Goal: Task Accomplishment & Management: Complete application form

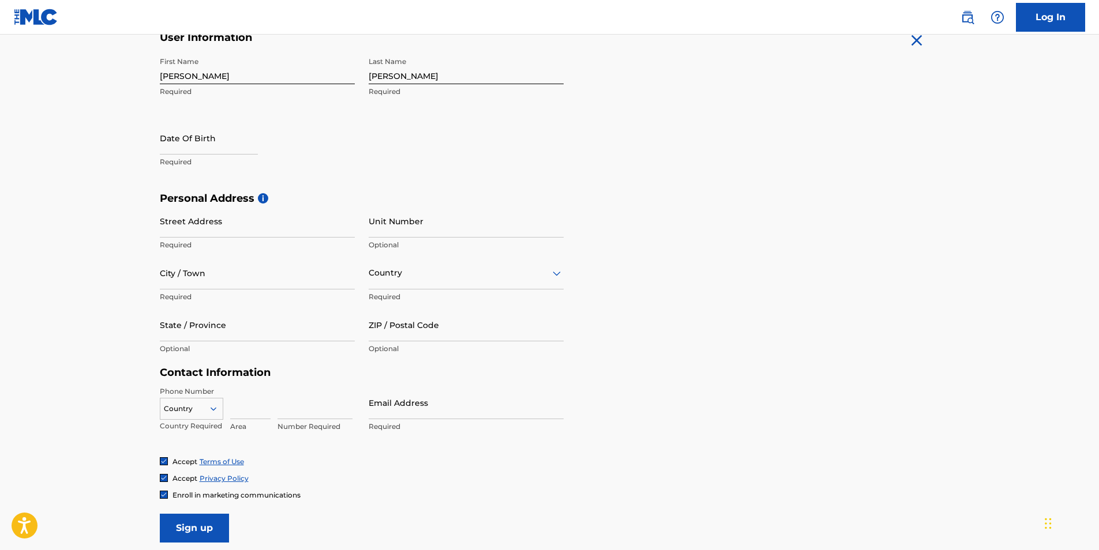
scroll to position [245, 0]
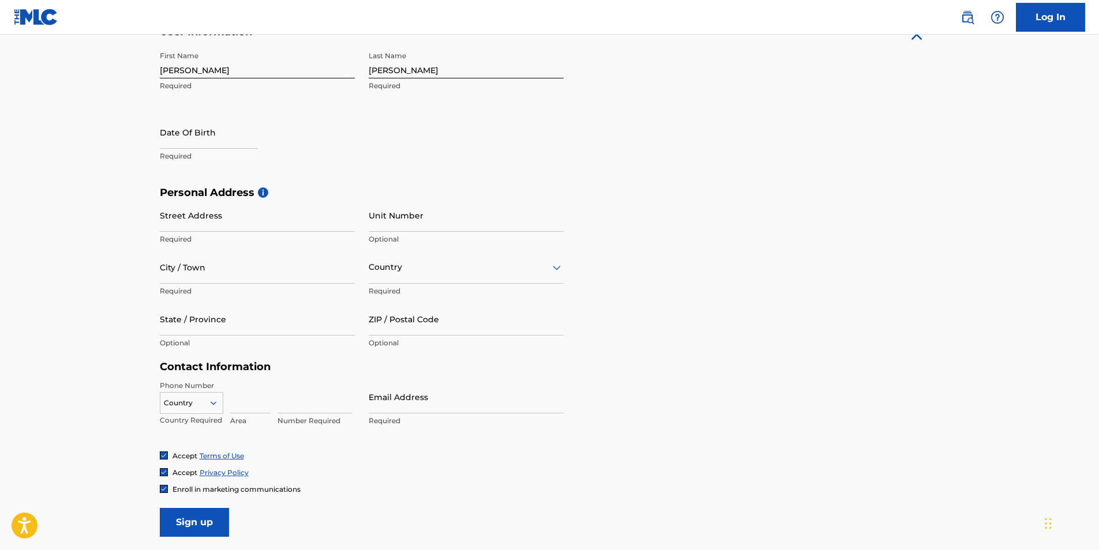
click at [212, 133] on input "text" at bounding box center [209, 132] width 98 height 33
select select "7"
select select "2025"
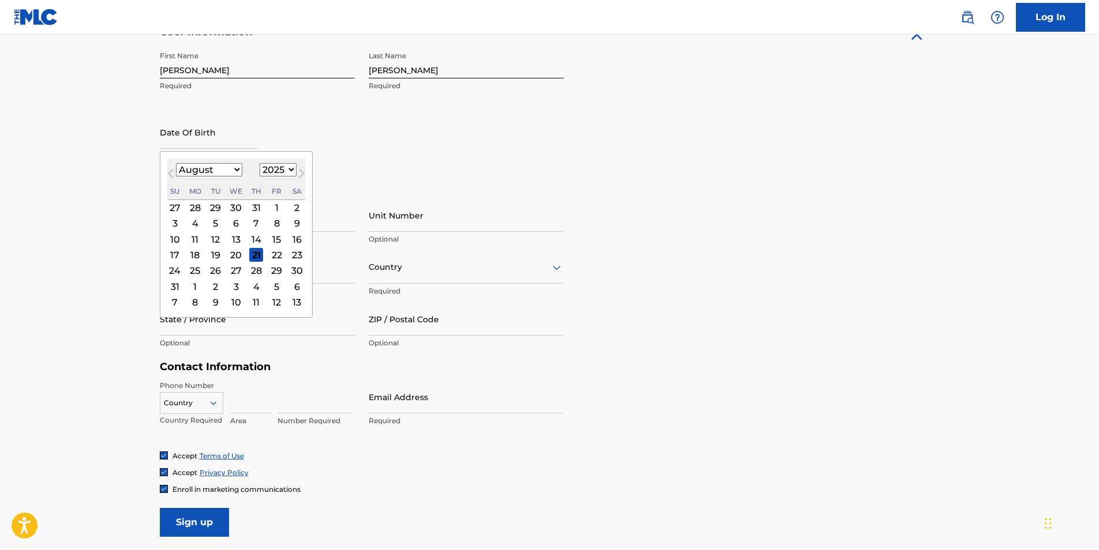
click at [273, 302] on div "12" at bounding box center [277, 302] width 14 height 14
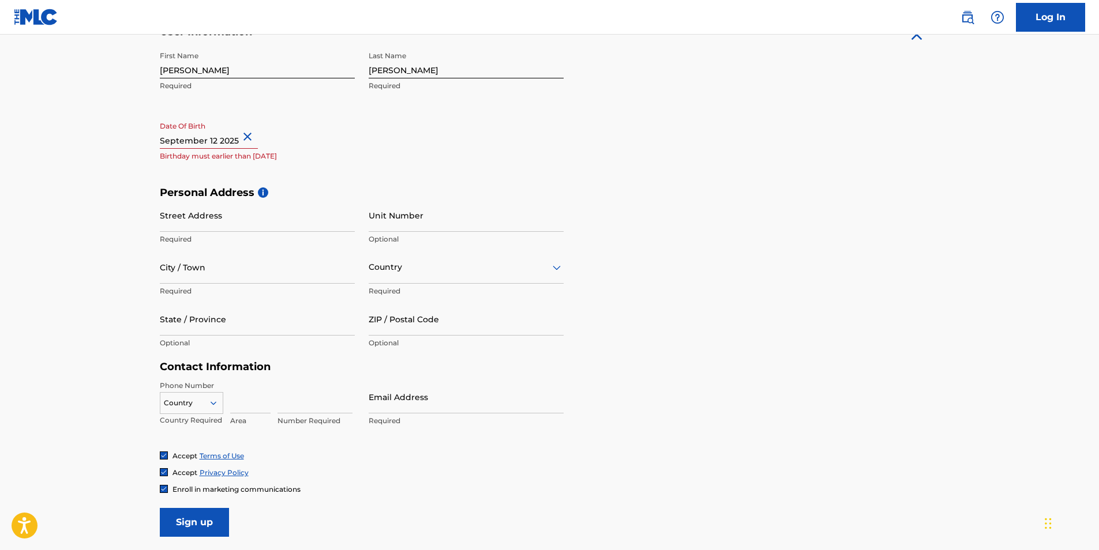
click at [197, 142] on input "text" at bounding box center [209, 132] width 98 height 33
select select "8"
select select "2025"
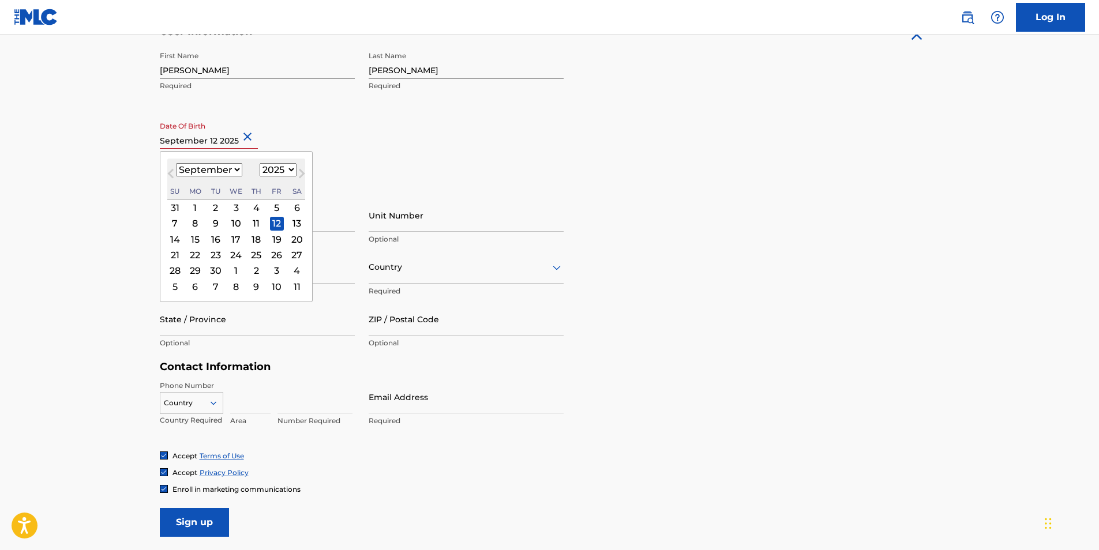
click at [224, 174] on select "January February March April May June July August September October November De…" at bounding box center [209, 169] width 66 height 13
select select "5"
click at [176, 163] on select "January February March April May June July August September October November De…" at bounding box center [209, 169] width 66 height 13
click at [290, 171] on select "1899 1900 1901 1902 1903 1904 1905 1906 1907 1908 1909 1910 1911 1912 1913 1914…" at bounding box center [278, 169] width 37 height 13
select select "1991"
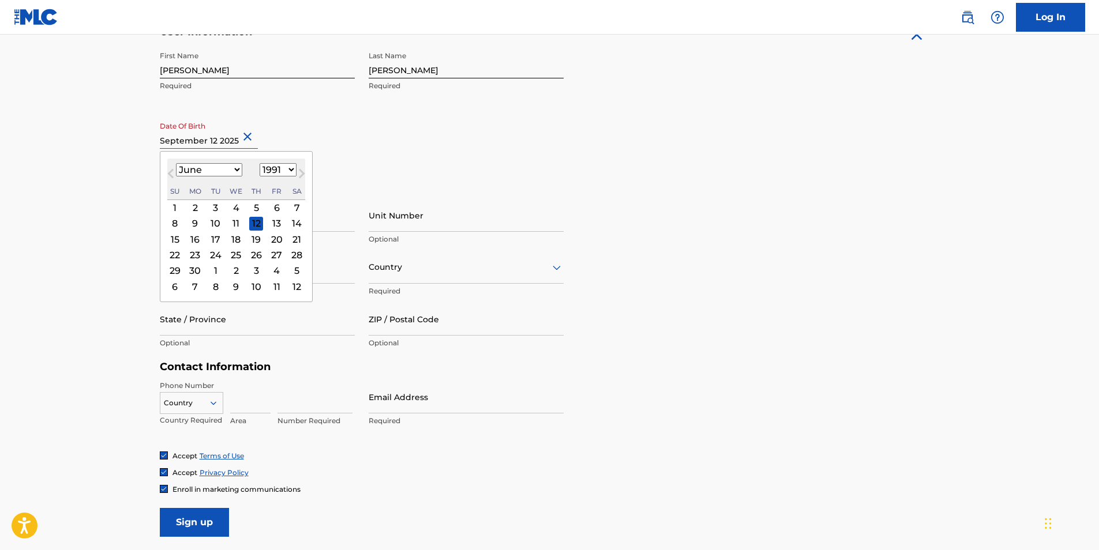
click at [260, 163] on select "1899 1900 1901 1902 1903 1904 1905 1906 1907 1908 1909 1910 1911 1912 1913 1914…" at bounding box center [278, 169] width 37 height 13
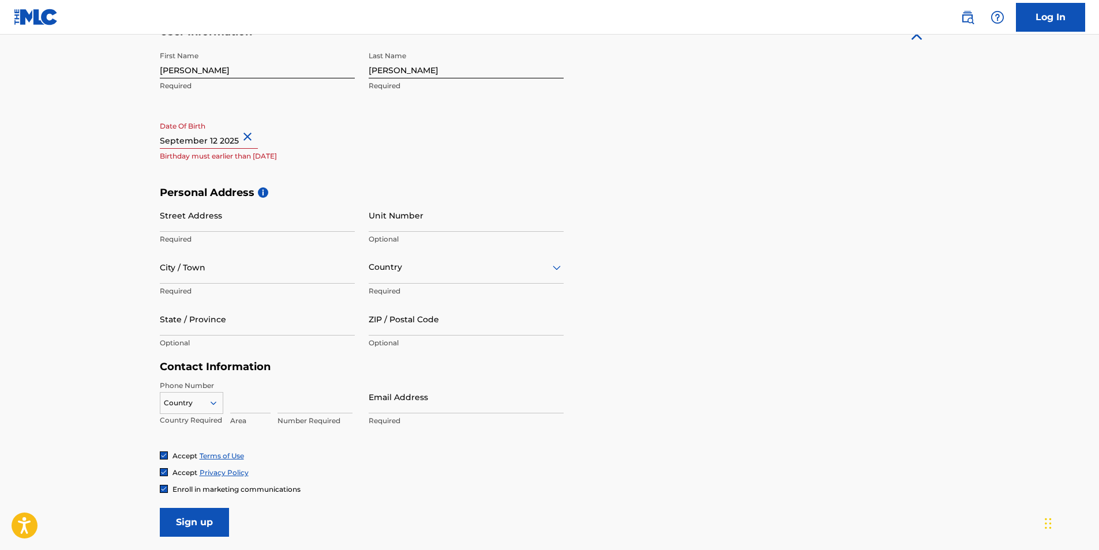
select select "8"
select select "2025"
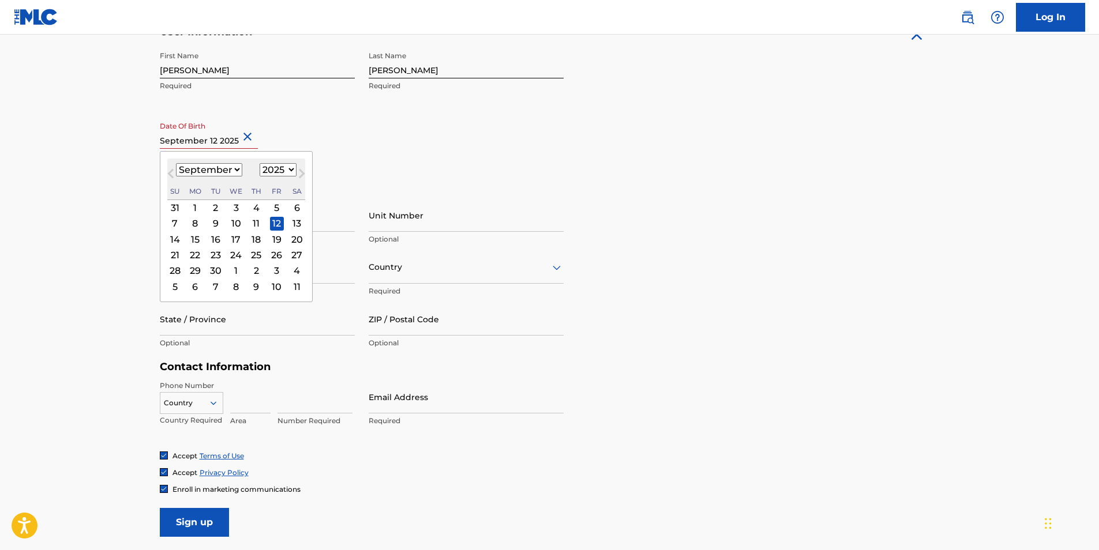
click at [196, 143] on input "text" at bounding box center [209, 132] width 98 height 33
click at [253, 134] on button "Close" at bounding box center [249, 136] width 17 height 35
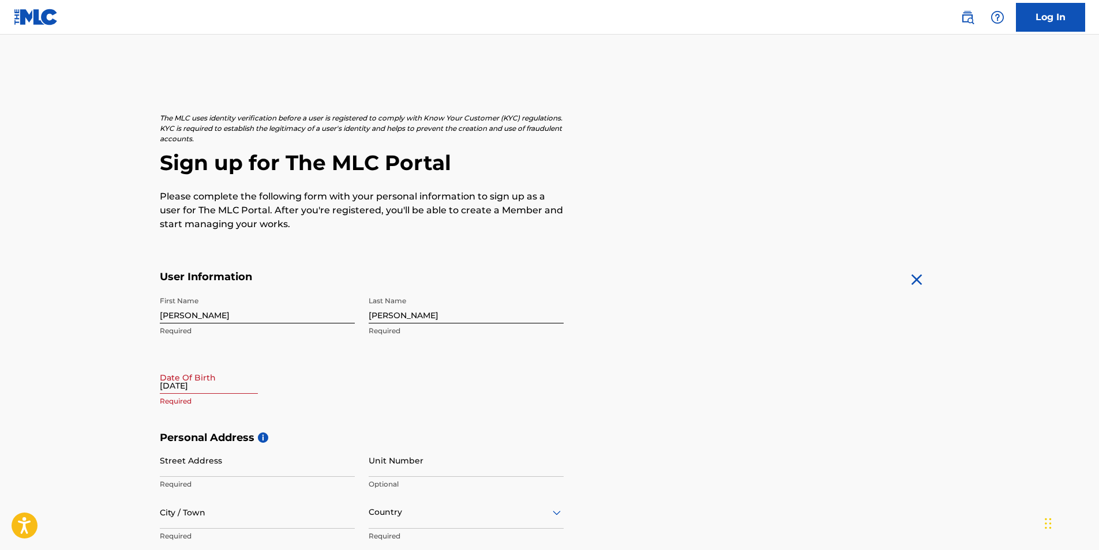
scroll to position [352, 0]
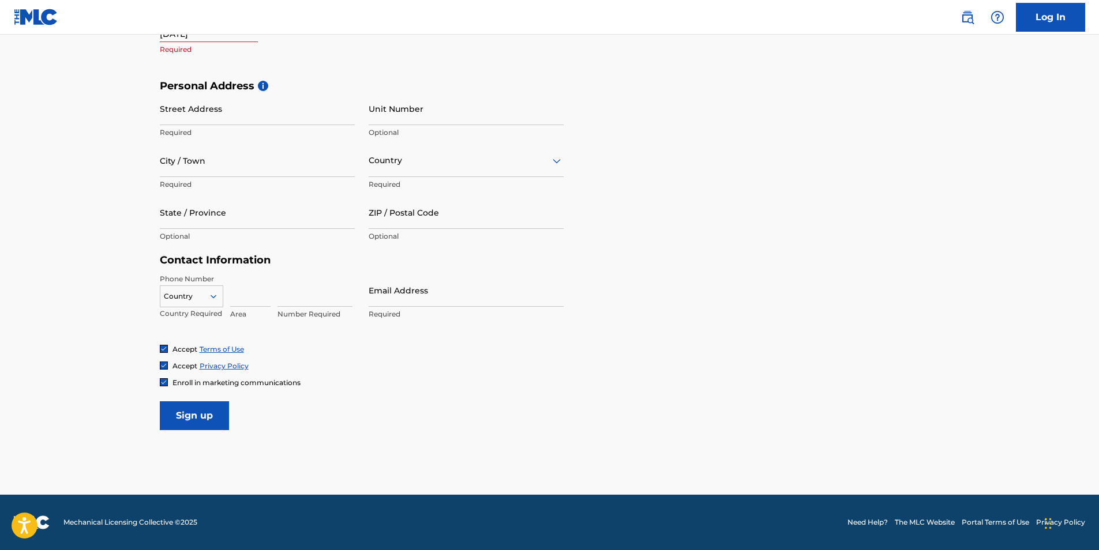
type input "[DATE]"
click at [170, 121] on input "Street Address" at bounding box center [257, 108] width 195 height 33
type input "[STREET_ADDRESS][PERSON_NAME]"
type input "[PERSON_NAME]"
type input "[GEOGRAPHIC_DATA]"
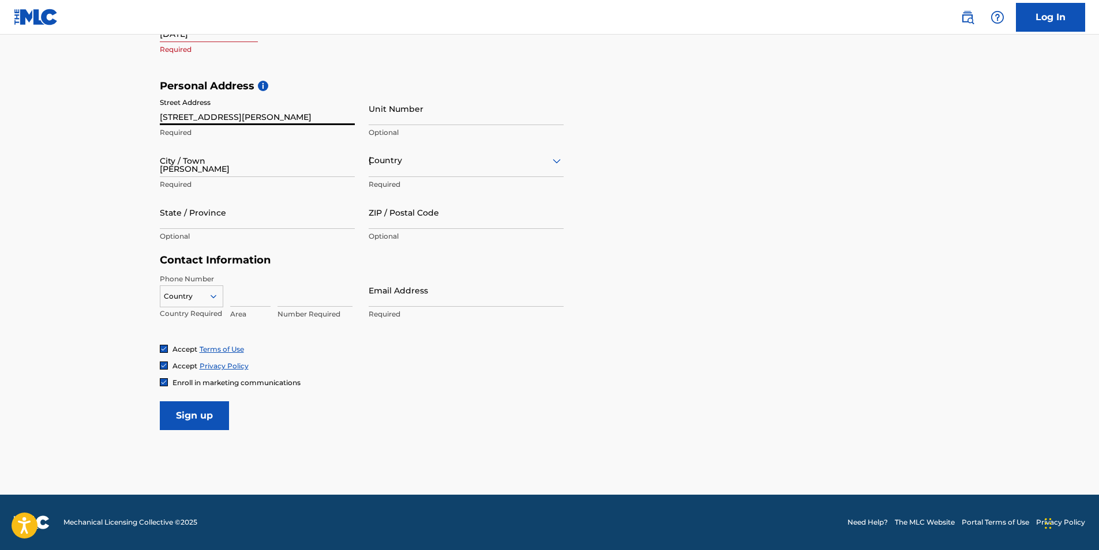
type input "ga"
type input "31533"
type input "[EMAIL_ADDRESS][DOMAIN_NAME]"
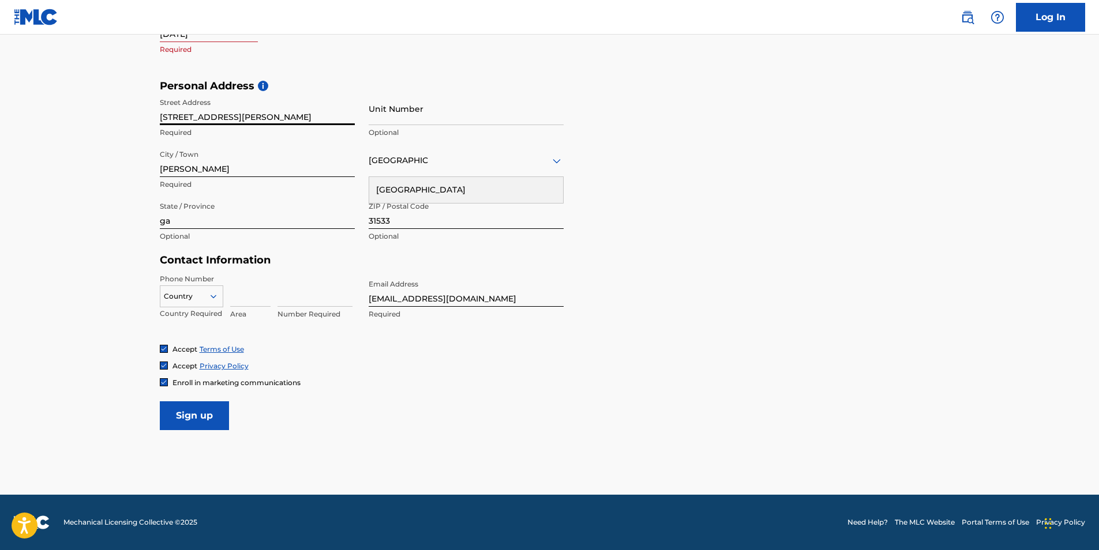
scroll to position [0, 0]
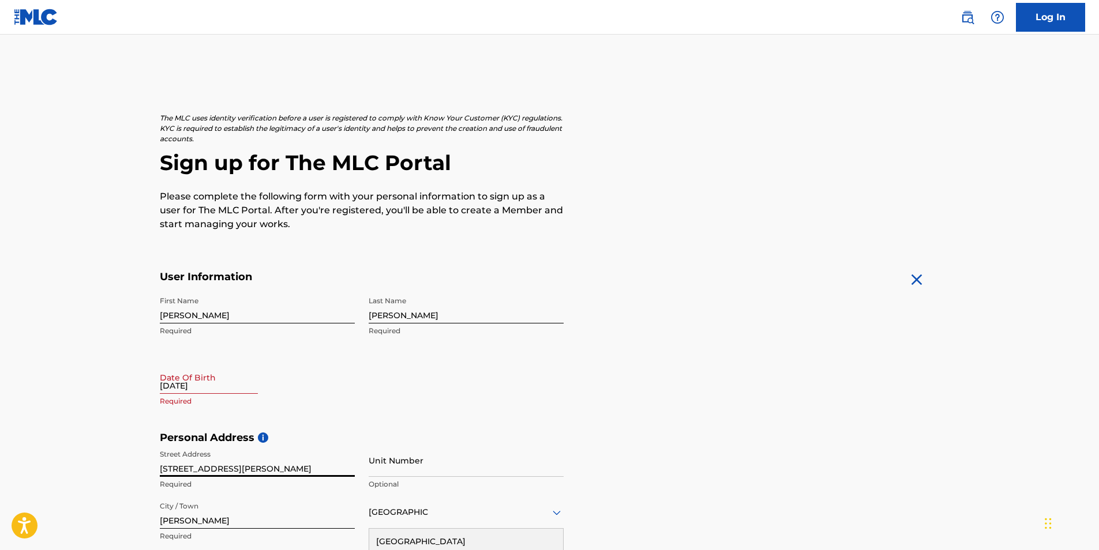
click at [223, 387] on input "[DATE]" at bounding box center [209, 377] width 98 height 33
select select "7"
select select "2025"
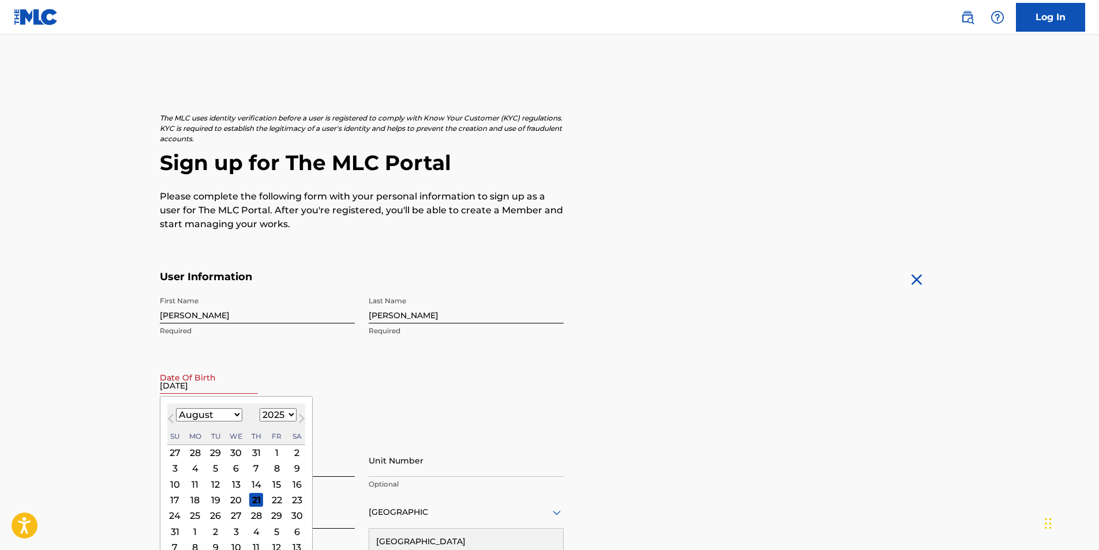
click at [239, 419] on select "January February March April May June July August September October November De…" at bounding box center [209, 414] width 66 height 13
click at [176, 408] on select "January February March April May June July August September October November De…" at bounding box center [209, 414] width 66 height 13
click at [292, 417] on button "Next Month" at bounding box center [301, 421] width 18 height 18
click at [292, 414] on button "Next Month" at bounding box center [301, 421] width 18 height 18
select select "7"
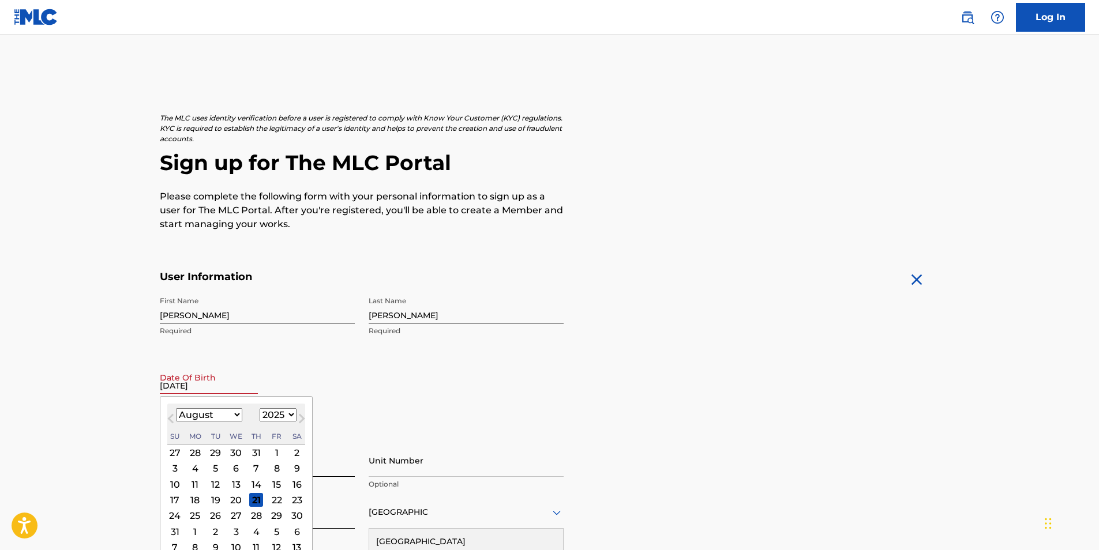
click at [287, 414] on select "1899 1900 1901 1902 1903 1904 1905 1906 1907 1908 1909 1910 1911 1912 1913 1914…" at bounding box center [278, 414] width 37 height 13
select select "1991"
click at [260, 408] on select "1899 1900 1901 1902 1903 1904 1905 1906 1907 1908 1909 1910 1911 1912 1913 1914…" at bounding box center [278, 414] width 37 height 13
click at [235, 414] on select "January February March April May June July August September October November De…" at bounding box center [209, 414] width 66 height 13
select select "5"
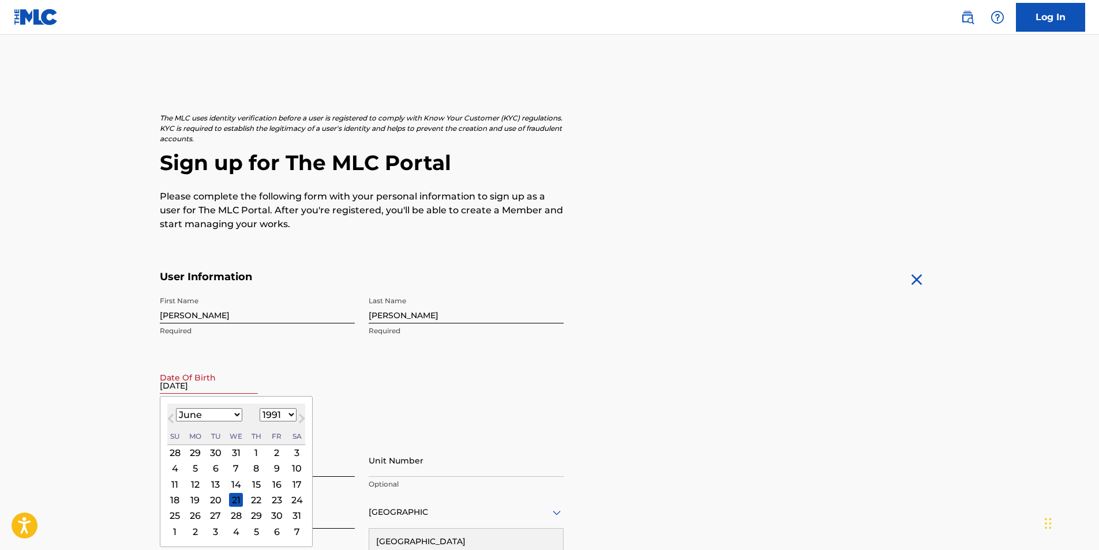
click at [176, 408] on select "January February March April May June July August September October November De…" at bounding box center [209, 414] width 66 height 13
click at [235, 485] on div "12" at bounding box center [236, 485] width 14 height 14
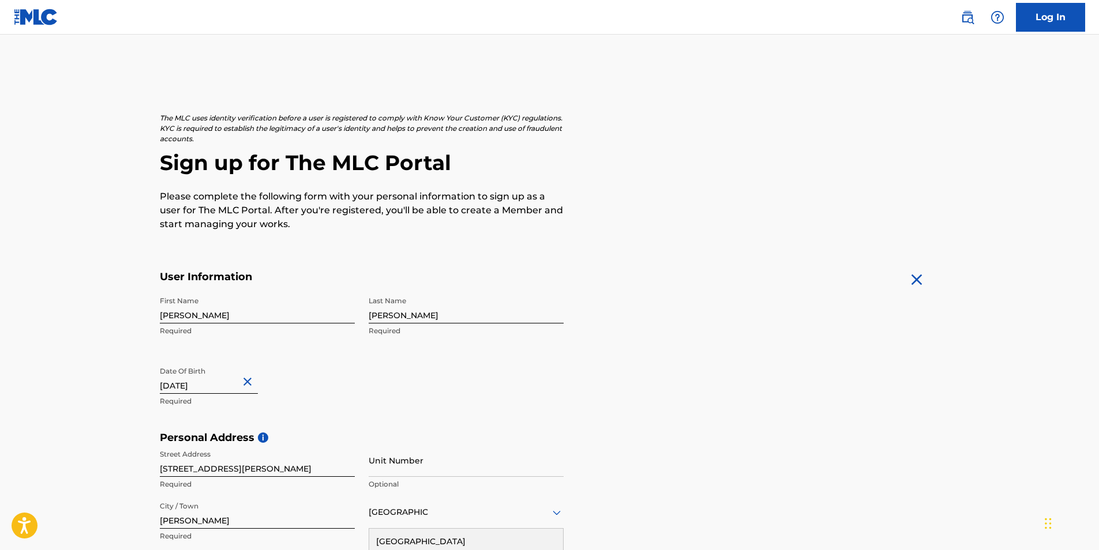
click at [331, 419] on div "First Name [PERSON_NAME] Required Last Name [PERSON_NAME] Required Date Of Birt…" at bounding box center [362, 361] width 404 height 141
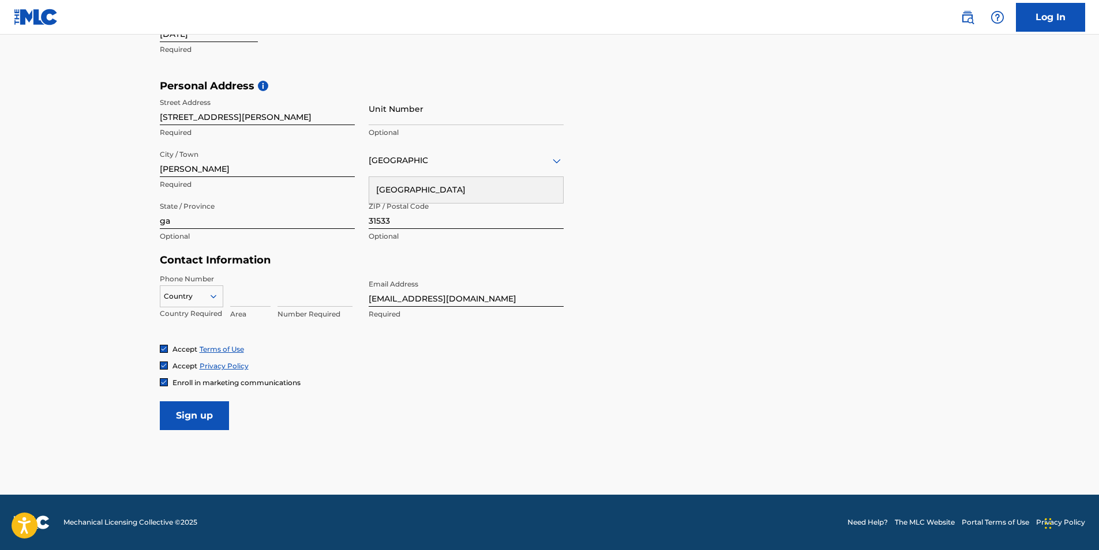
click at [251, 302] on input at bounding box center [250, 290] width 40 height 33
type input "470"
type input "1"
type input "7147453"
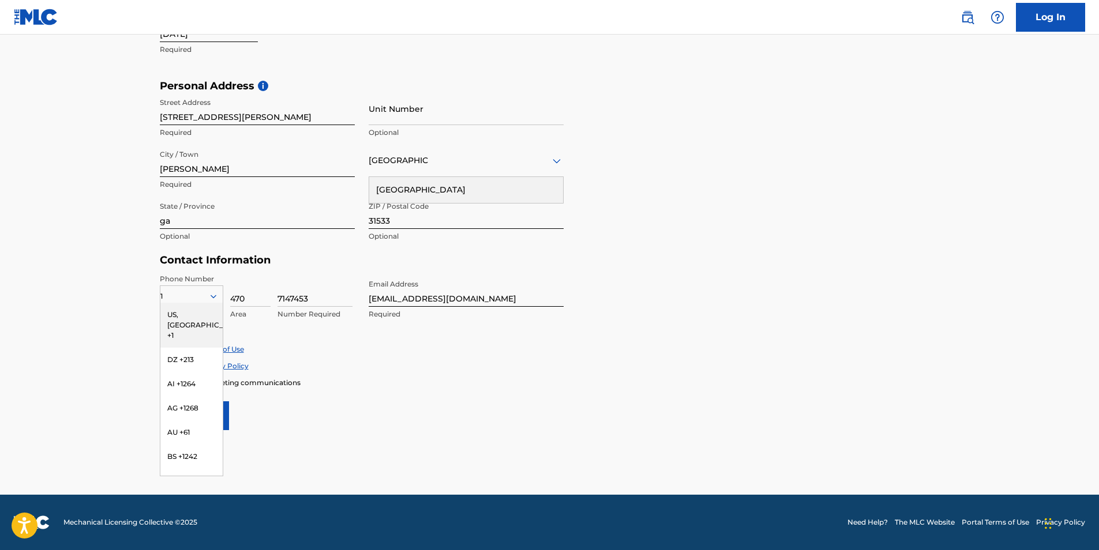
click at [172, 315] on div "US, [GEOGRAPHIC_DATA] +1" at bounding box center [191, 325] width 62 height 45
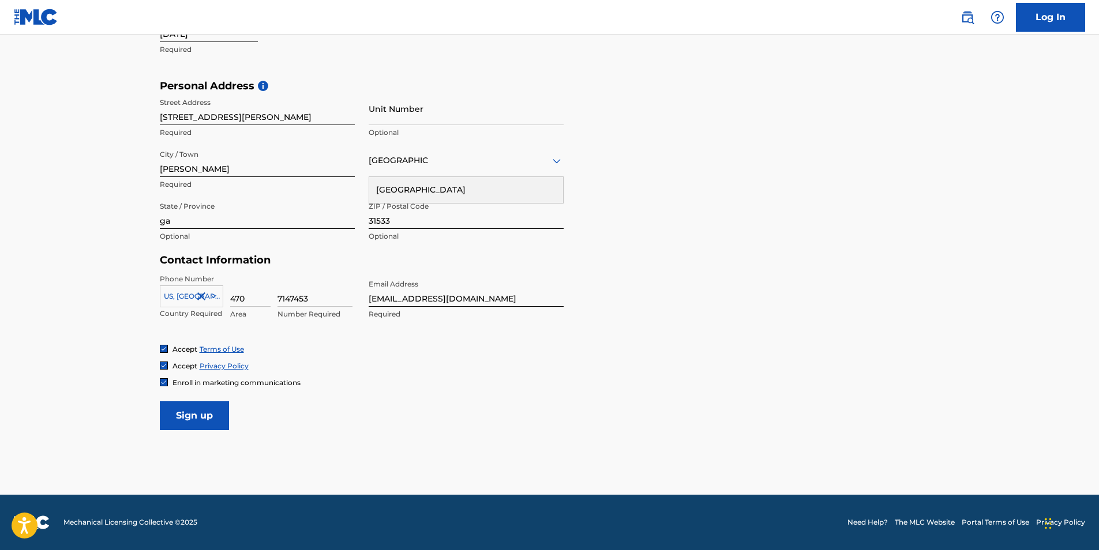
click at [195, 418] on input "Sign up" at bounding box center [194, 415] width 69 height 29
drag, startPoint x: 187, startPoint y: 220, endPoint x: 73, endPoint y: 210, distance: 114.1
click at [73, 210] on main "The MLC uses identity verification before a user is registered to comply with K…" at bounding box center [549, 89] width 1099 height 812
type input "GA"
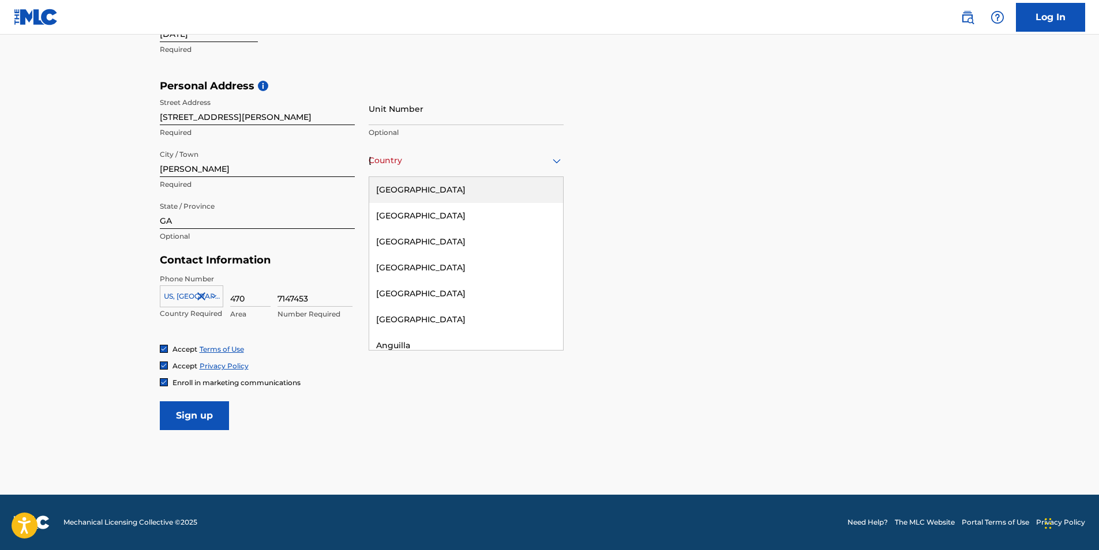
click at [448, 159] on div "[GEOGRAPHIC_DATA]" at bounding box center [466, 160] width 195 height 14
click at [435, 197] on div "[GEOGRAPHIC_DATA]" at bounding box center [466, 190] width 194 height 26
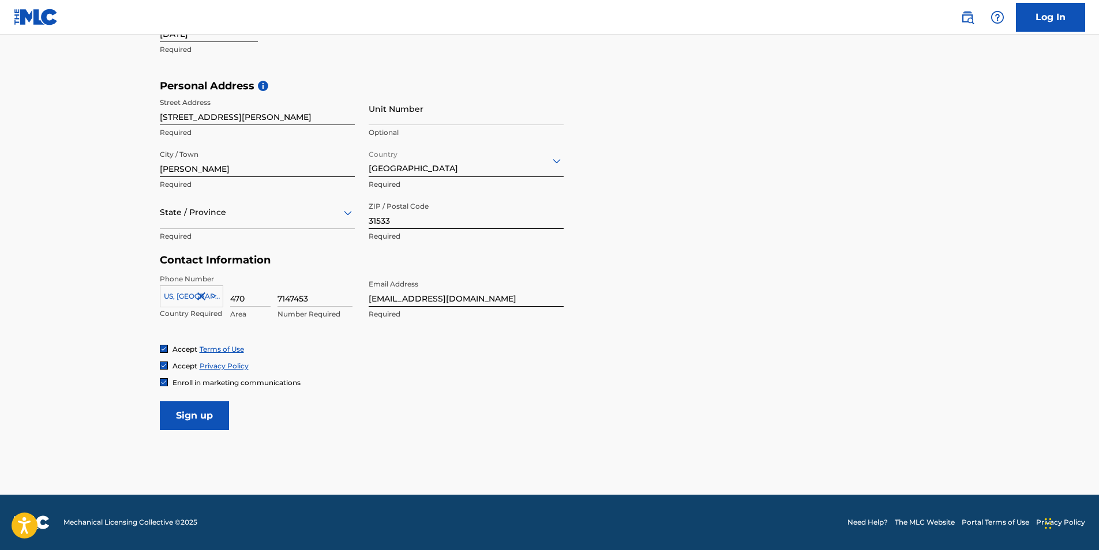
click at [702, 282] on form "User Information First Name [PERSON_NAME] Required Last Name [PERSON_NAME] Requ…" at bounding box center [550, 175] width 780 height 512
click at [208, 415] on input "Sign up" at bounding box center [194, 415] width 69 height 29
click at [348, 217] on icon at bounding box center [348, 213] width 14 height 14
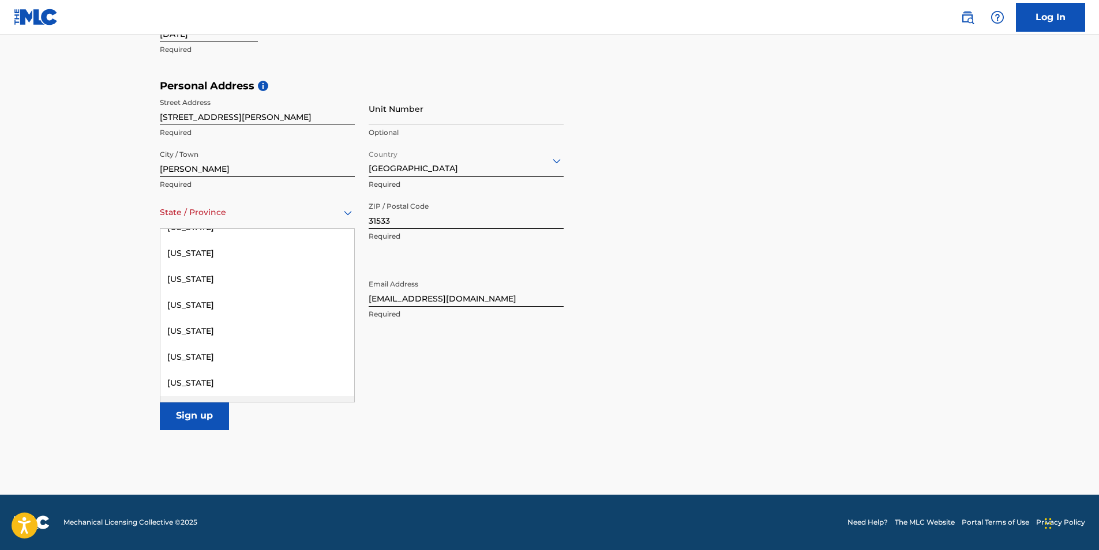
scroll to position [152, 0]
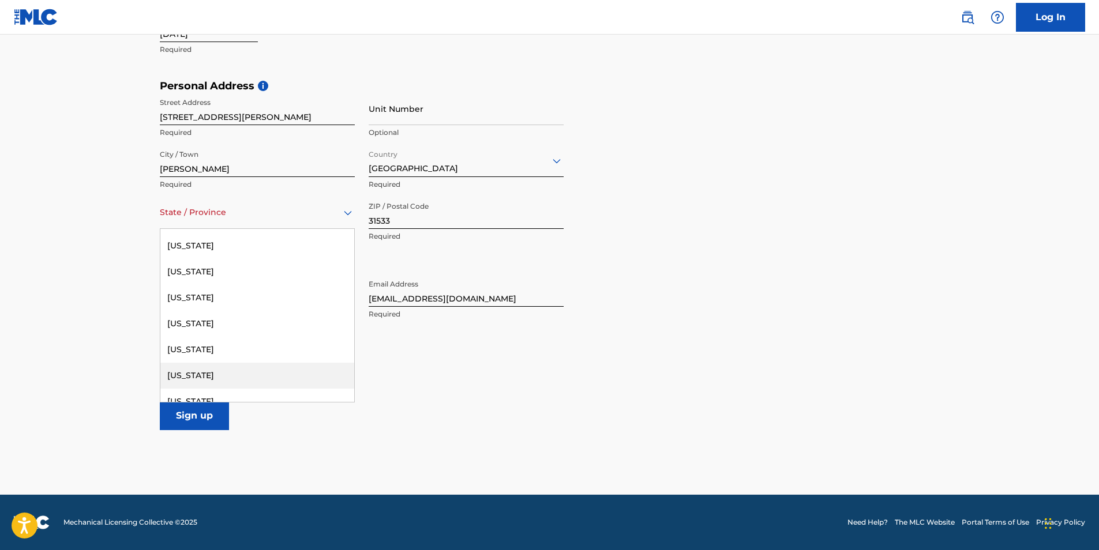
click at [198, 373] on div "[US_STATE]" at bounding box center [257, 376] width 194 height 26
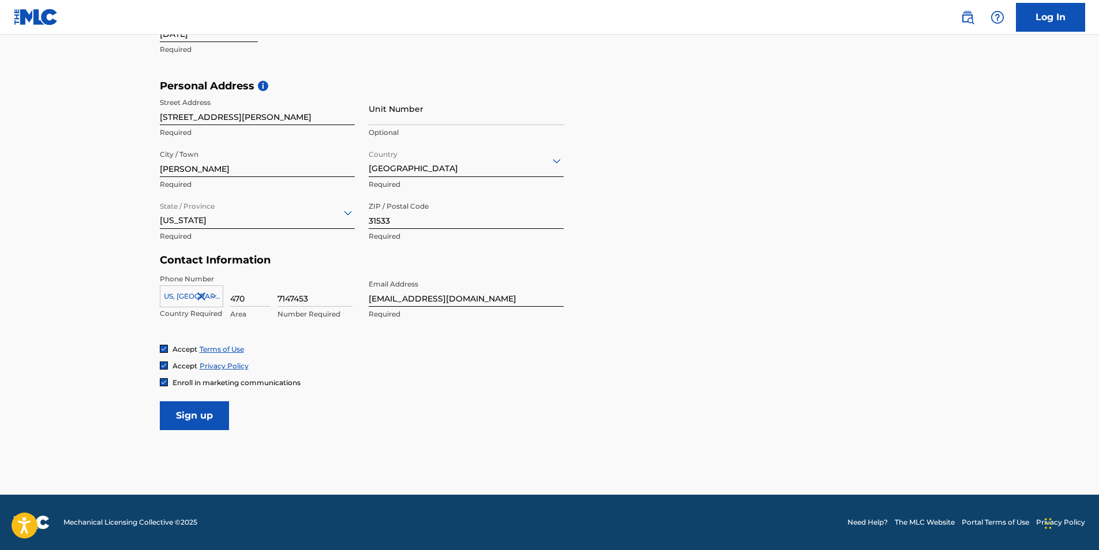
click at [201, 419] on input "Sign up" at bounding box center [194, 415] width 69 height 29
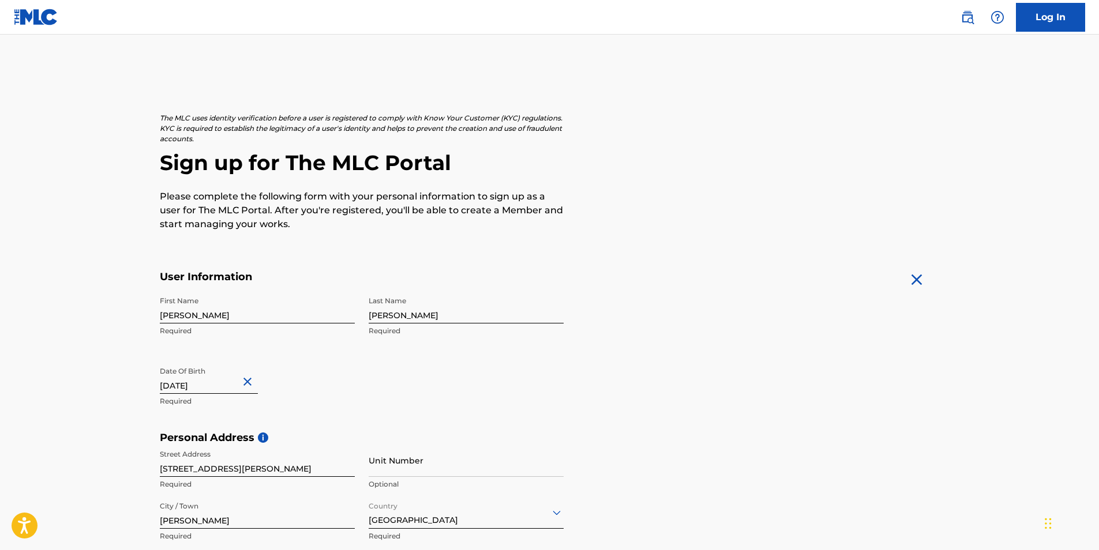
click at [1054, 15] on link "Log In" at bounding box center [1050, 17] width 69 height 29
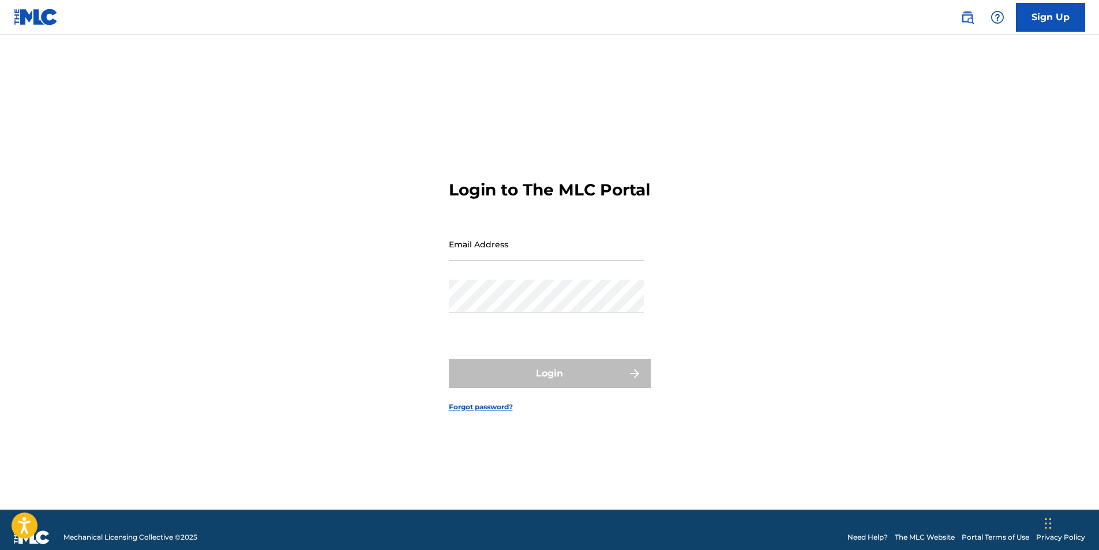
click at [520, 257] on input "Email Address" at bounding box center [546, 244] width 195 height 33
type input "[EMAIL_ADDRESS][DOMAIN_NAME]"
click at [492, 412] on link "Forgot password?" at bounding box center [481, 407] width 64 height 10
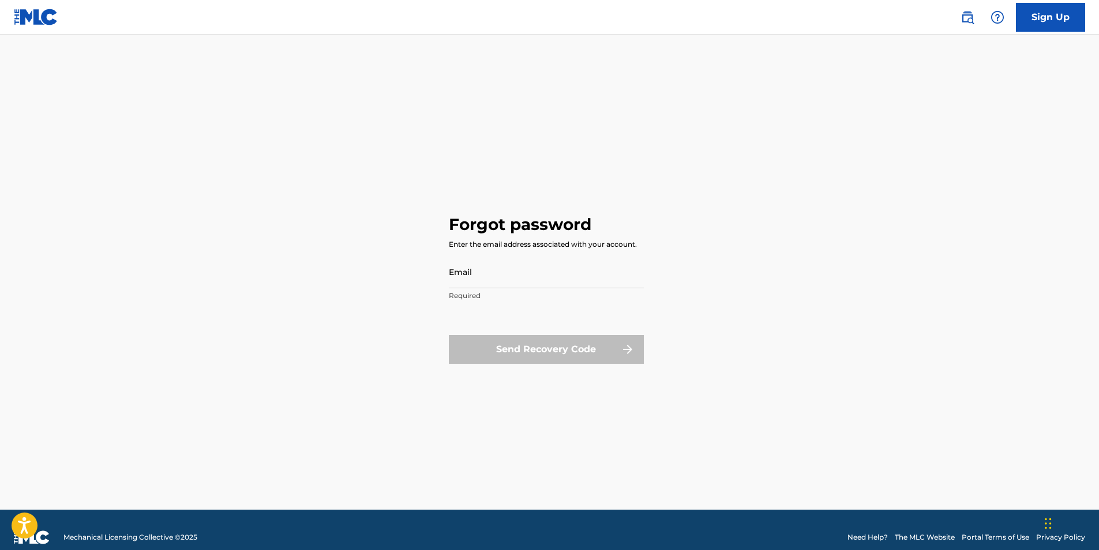
click at [535, 277] on input "Email" at bounding box center [546, 272] width 195 height 33
type input "[EMAIL_ADDRESS][DOMAIN_NAME]"
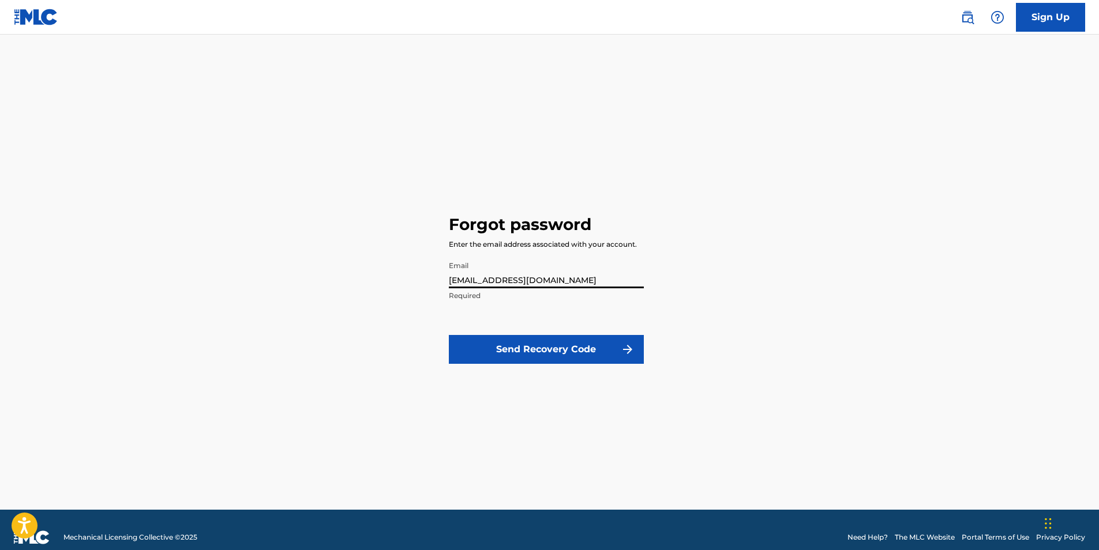
click at [521, 344] on button "Send Recovery Code" at bounding box center [546, 349] width 195 height 29
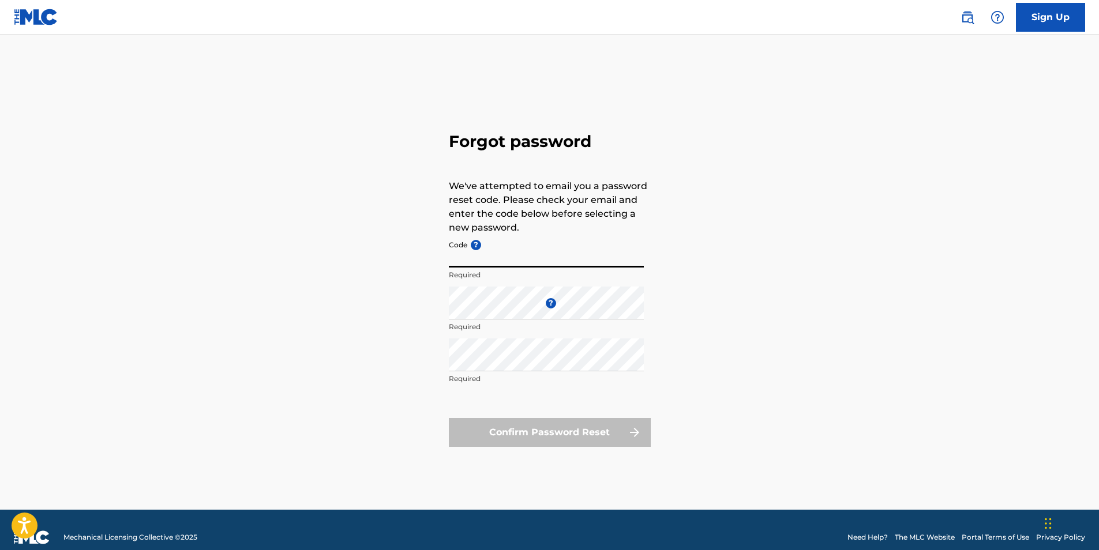
click at [537, 247] on input "Code ?" at bounding box center [546, 251] width 195 height 33
click at [392, 288] on div "Forgot password We've attempted to email you a password reset code. Please chec…" at bounding box center [550, 286] width 808 height 446
click at [491, 252] on input "Code ?" at bounding box center [546, 251] width 195 height 33
type input "FP_06296303693e7c1443ec0e894235"
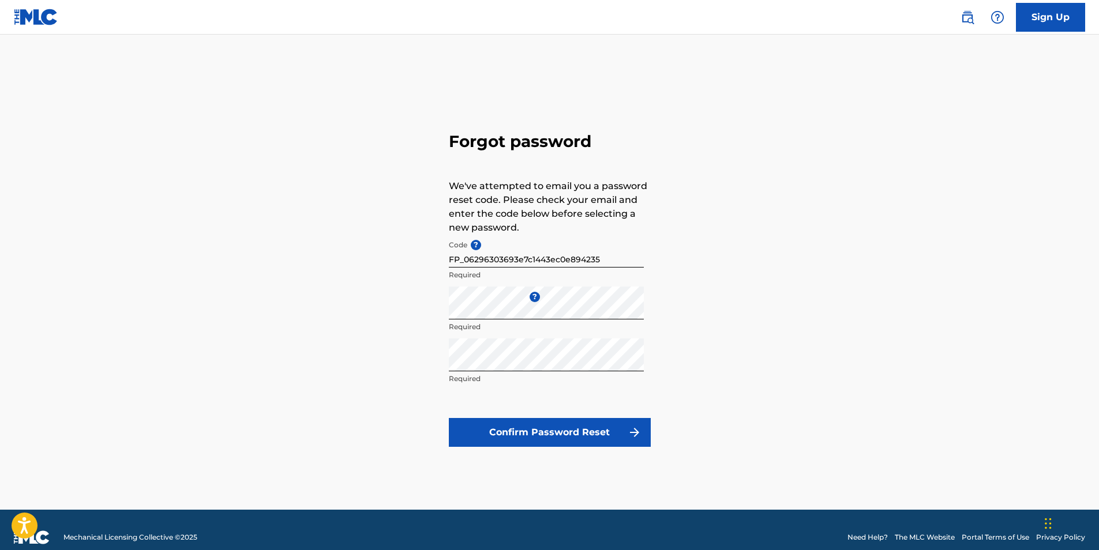
click at [536, 433] on button "Confirm Password Reset" at bounding box center [550, 432] width 202 height 29
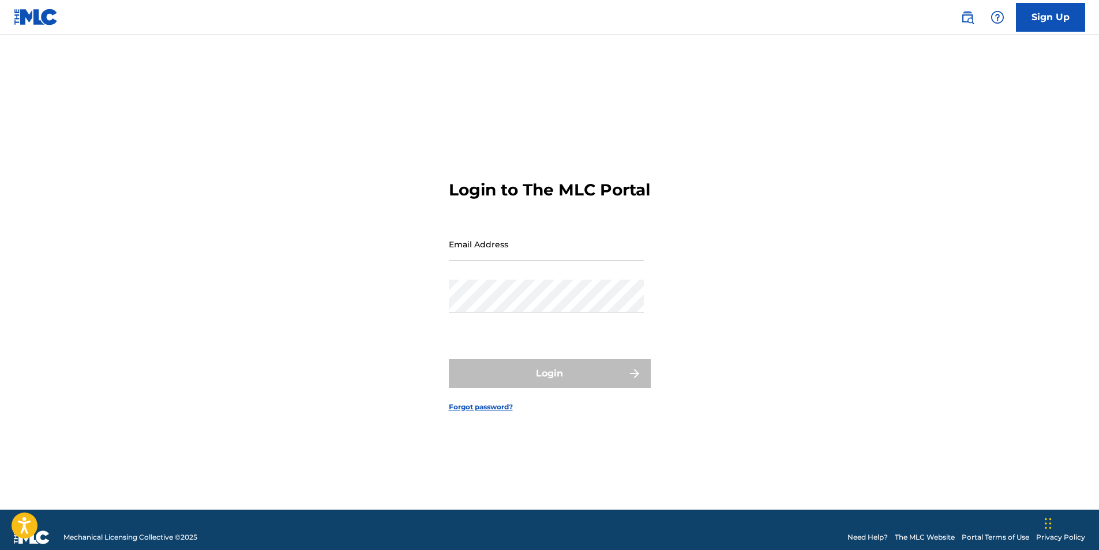
click at [534, 256] on input "Email Address" at bounding box center [546, 244] width 195 height 33
type input "[EMAIL_ADDRESS][DOMAIN_NAME]"
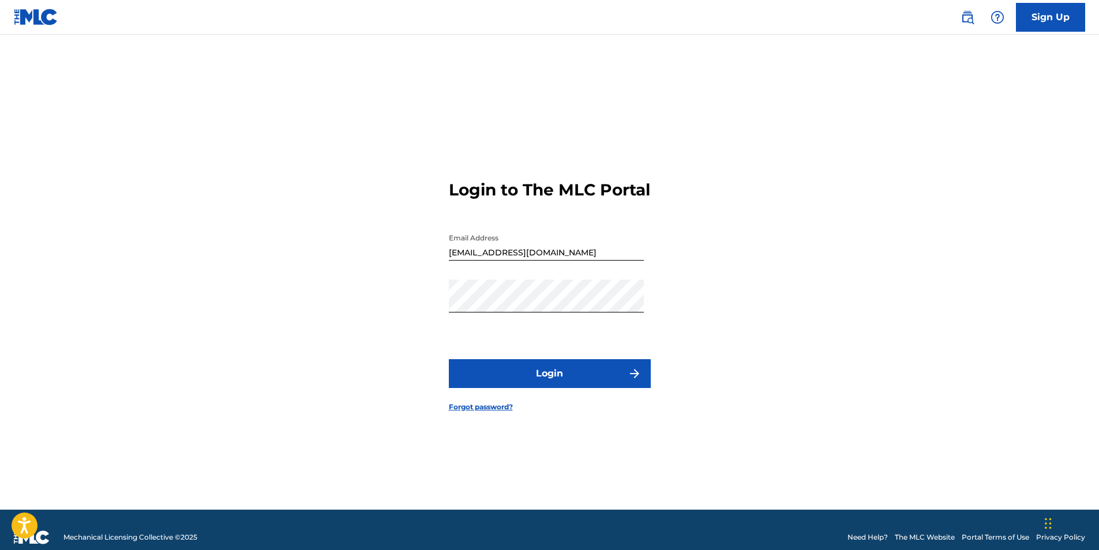
click at [592, 379] on button "Login" at bounding box center [550, 373] width 202 height 29
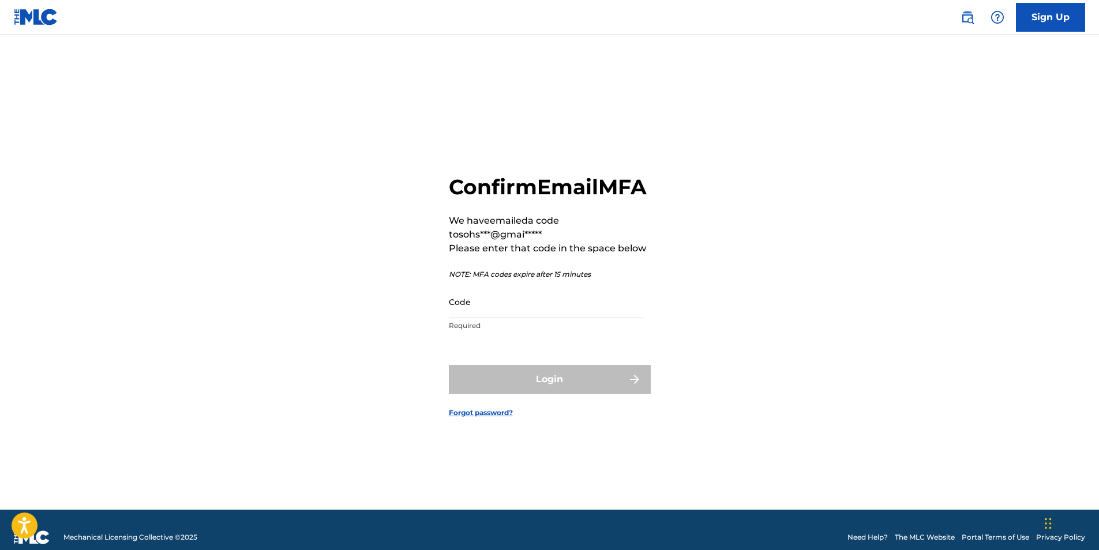
click at [478, 317] on input "Code" at bounding box center [546, 302] width 195 height 33
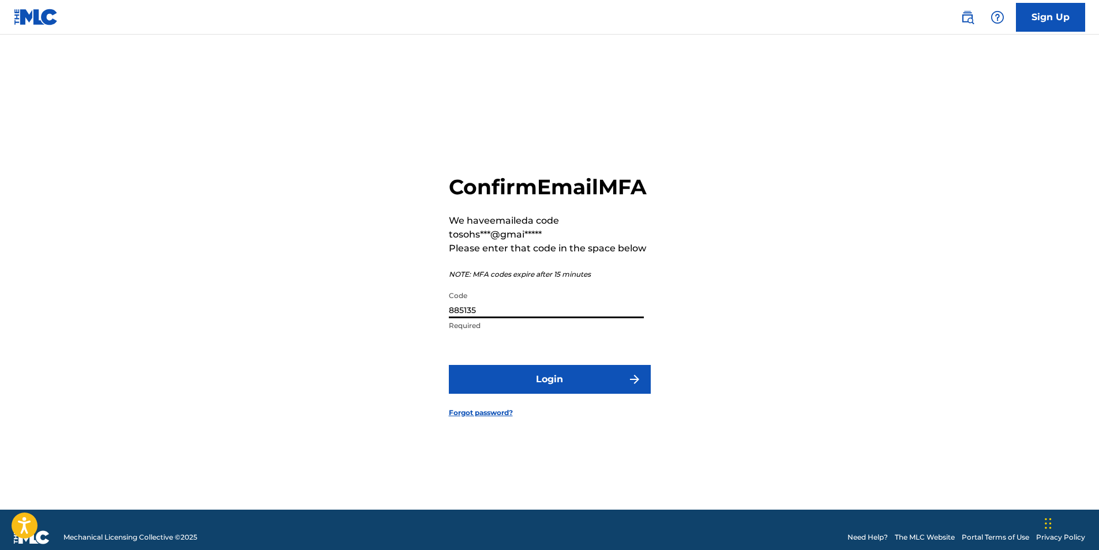
type input "885135"
click at [508, 394] on button "Login" at bounding box center [550, 379] width 202 height 29
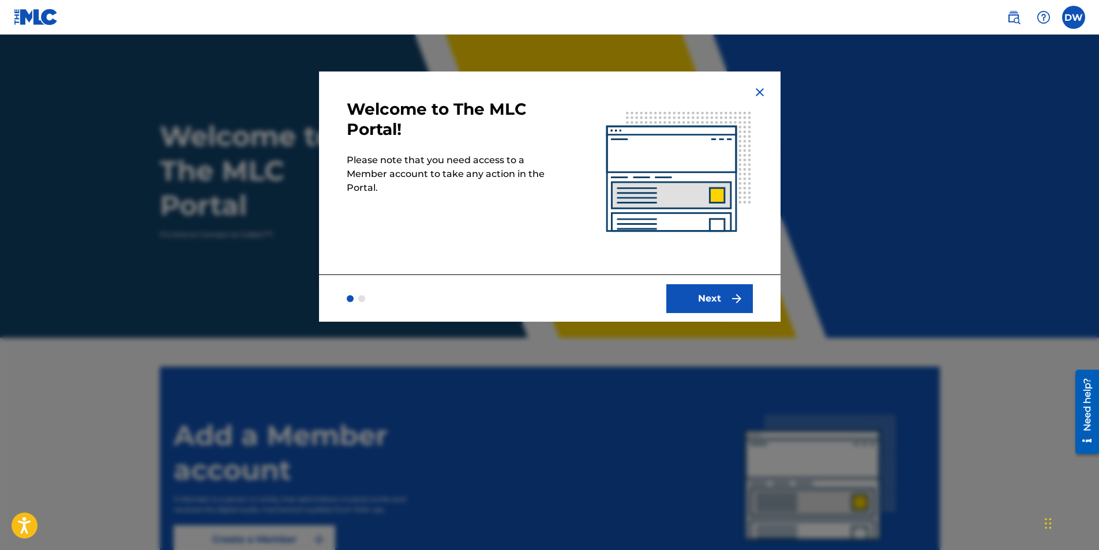
click at [714, 299] on button "Next" at bounding box center [709, 298] width 87 height 29
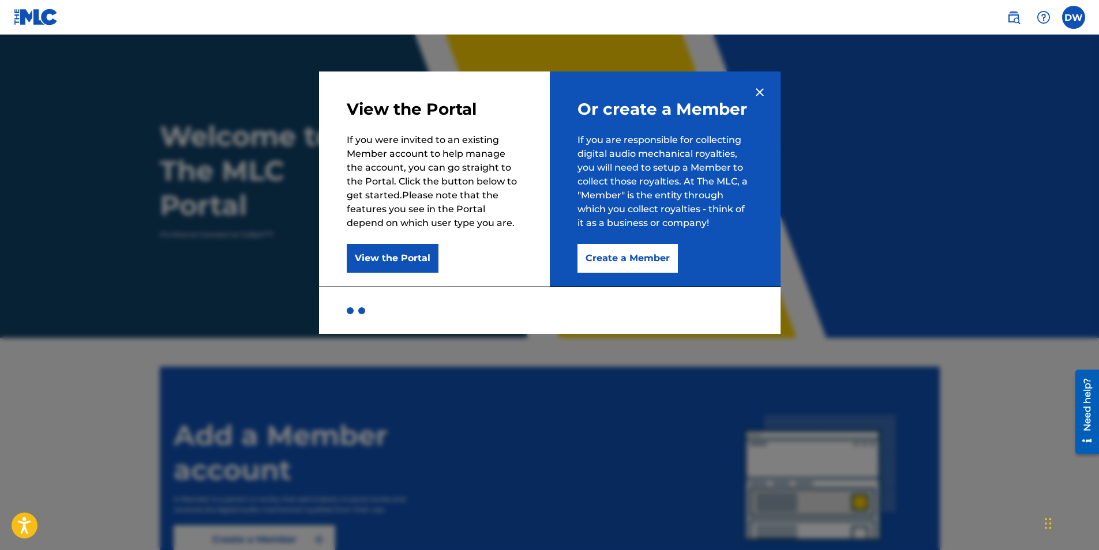
click at [595, 247] on button "Create a Member" at bounding box center [627, 258] width 100 height 29
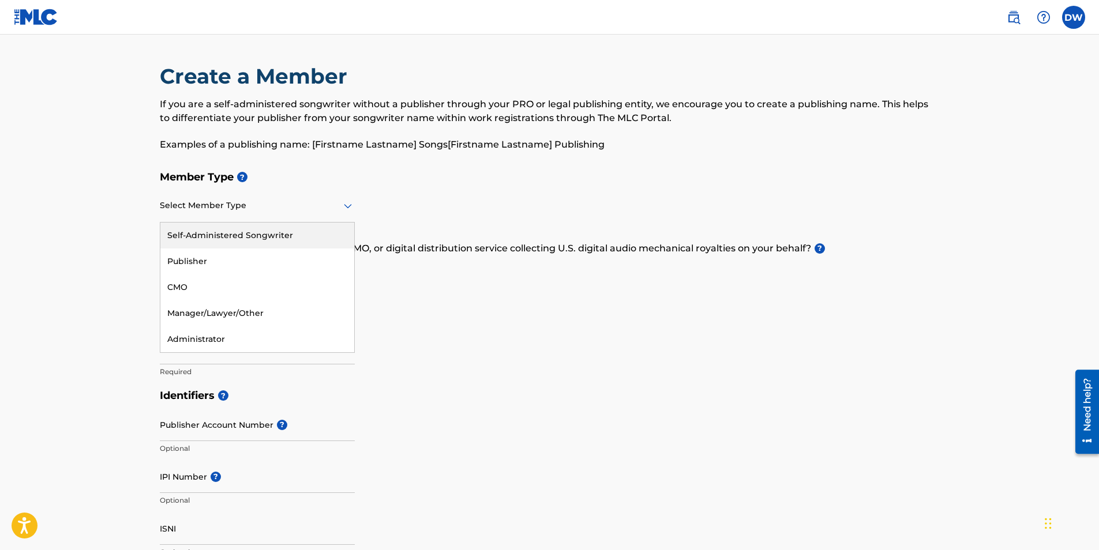
click at [307, 211] on div at bounding box center [257, 205] width 195 height 14
click at [284, 238] on div "Self-Administered Songwriter" at bounding box center [257, 236] width 194 height 26
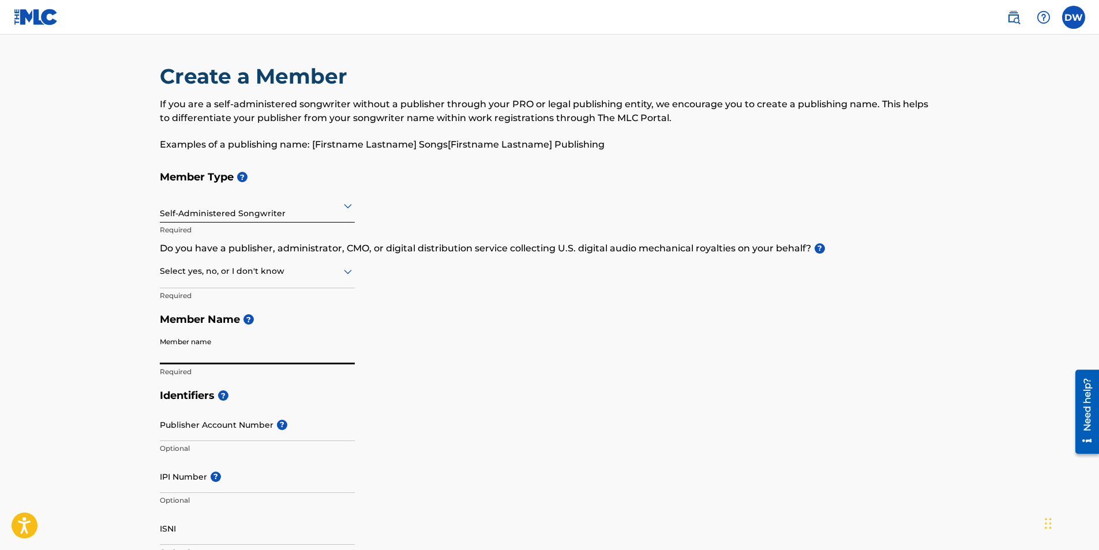
click at [220, 344] on input "Member name" at bounding box center [257, 348] width 195 height 33
type input "Siked [PERSON_NAME]"
type input "[GEOGRAPHIC_DATA]"
type input "1"
type input "470"
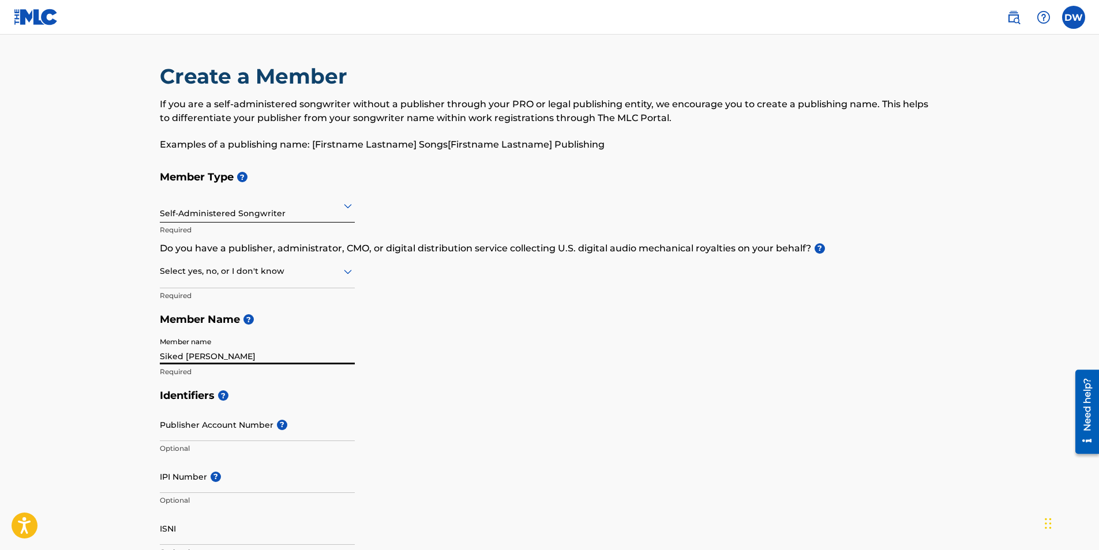
type input "7147453"
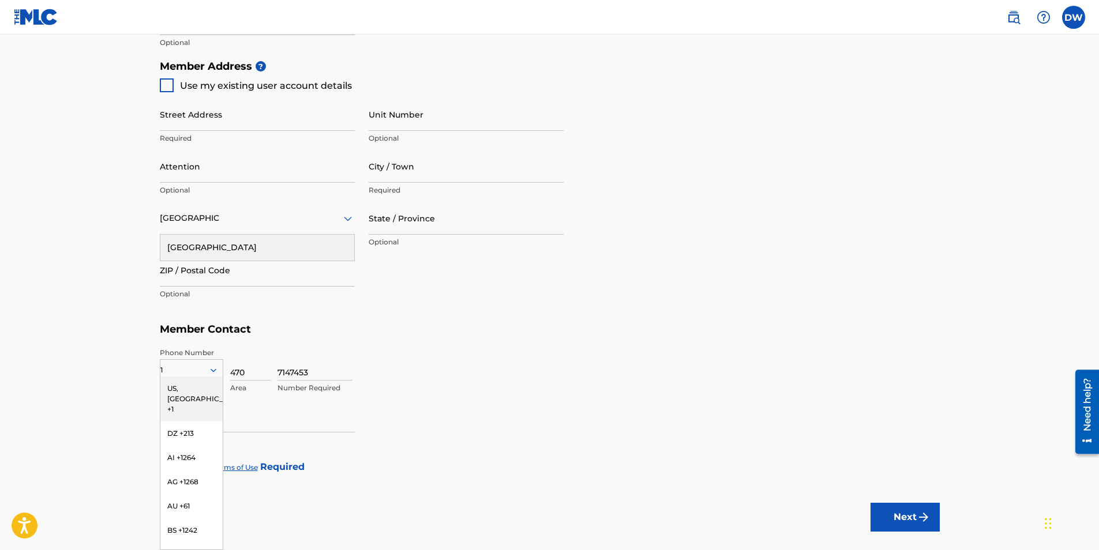
type input "[PERSON_NAME] [PERSON_NAME]"
type input "[STREET_ADDRESS][PERSON_NAME]"
type input "[PERSON_NAME]"
type input "ga"
type input "31533"
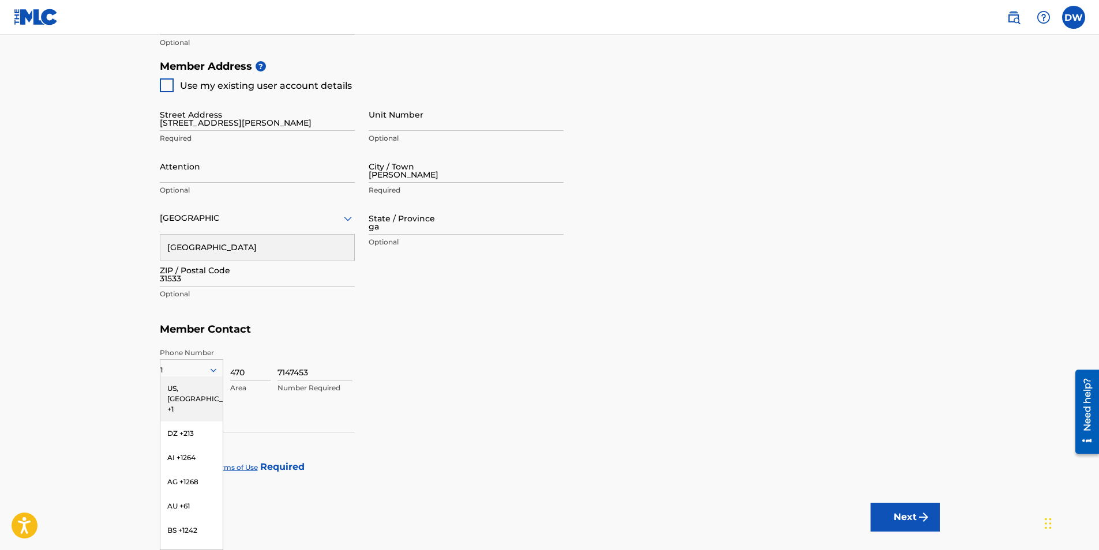
type input "[EMAIL_ADDRESS][DOMAIN_NAME]"
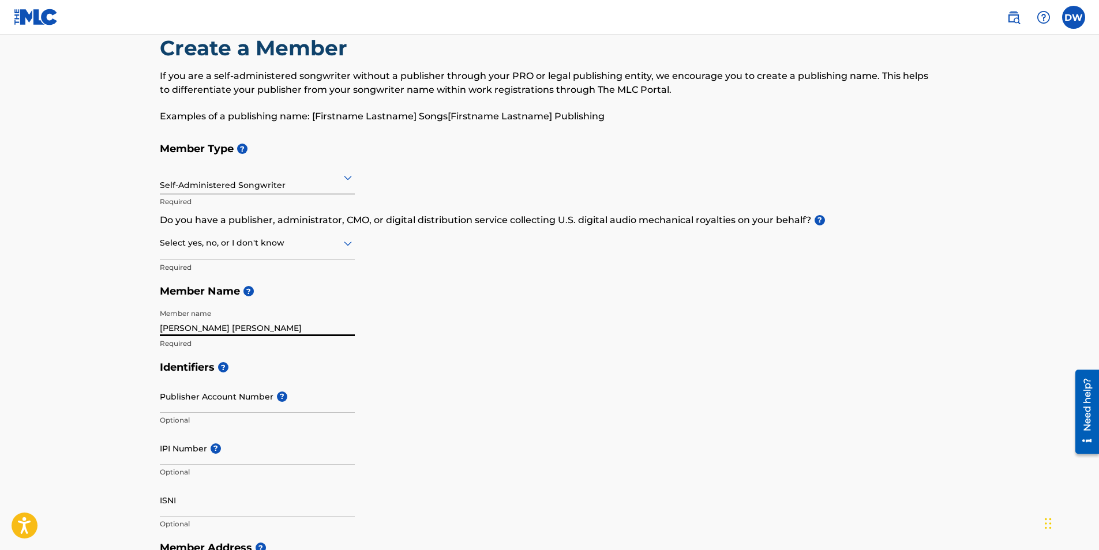
scroll to position [0, 0]
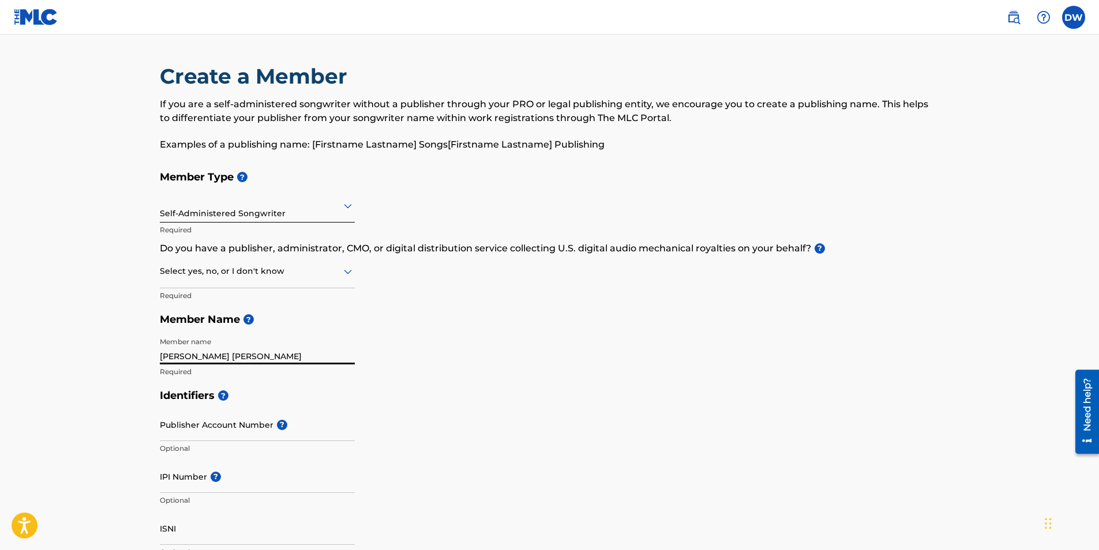
click at [268, 352] on input "[PERSON_NAME] [PERSON_NAME]" at bounding box center [257, 348] width 195 height 33
click at [301, 334] on input "[PERSON_NAME] [PERSON_NAME]" at bounding box center [257, 348] width 195 height 33
drag, startPoint x: 364, startPoint y: 314, endPoint x: 453, endPoint y: 330, distance: 90.3
click at [374, 314] on h5 "Member Name ?" at bounding box center [550, 319] width 780 height 25
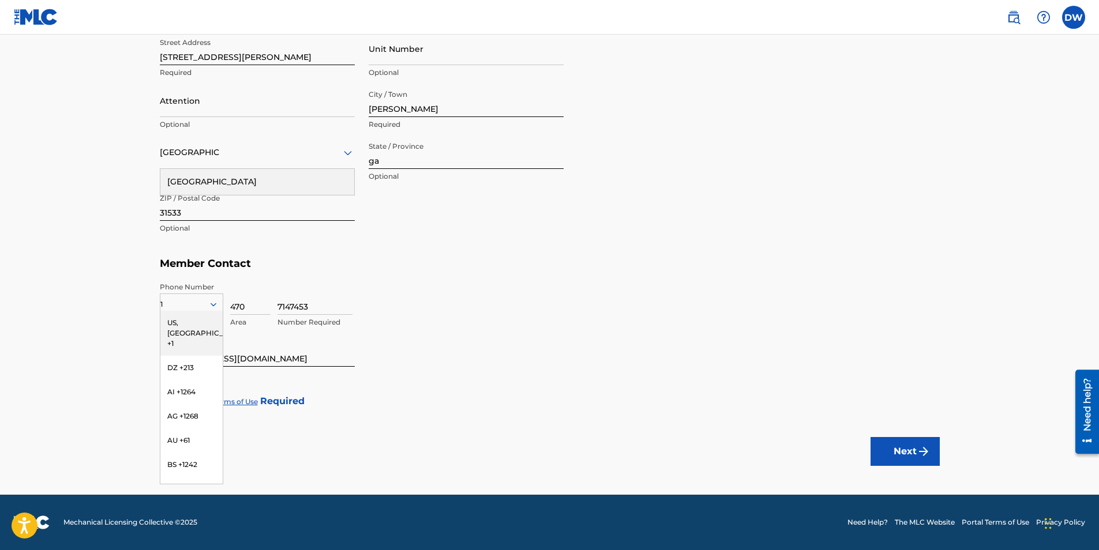
scroll to position [94, 0]
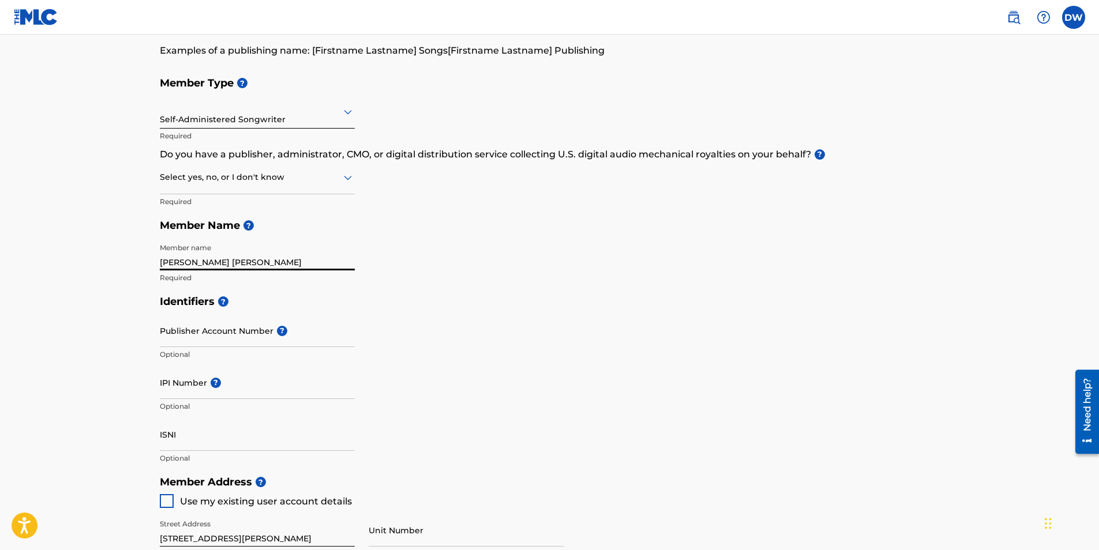
drag, startPoint x: 268, startPoint y: 265, endPoint x: 112, endPoint y: 273, distance: 155.9
click at [112, 273] on main "Create a Member If you are a self-administered songwriter without a publisher t…" at bounding box center [549, 459] width 1099 height 1036
click at [389, 259] on div "Member Type ? Self-Administered Songwriter Required Do you have a publisher, ad…" at bounding box center [550, 180] width 780 height 219
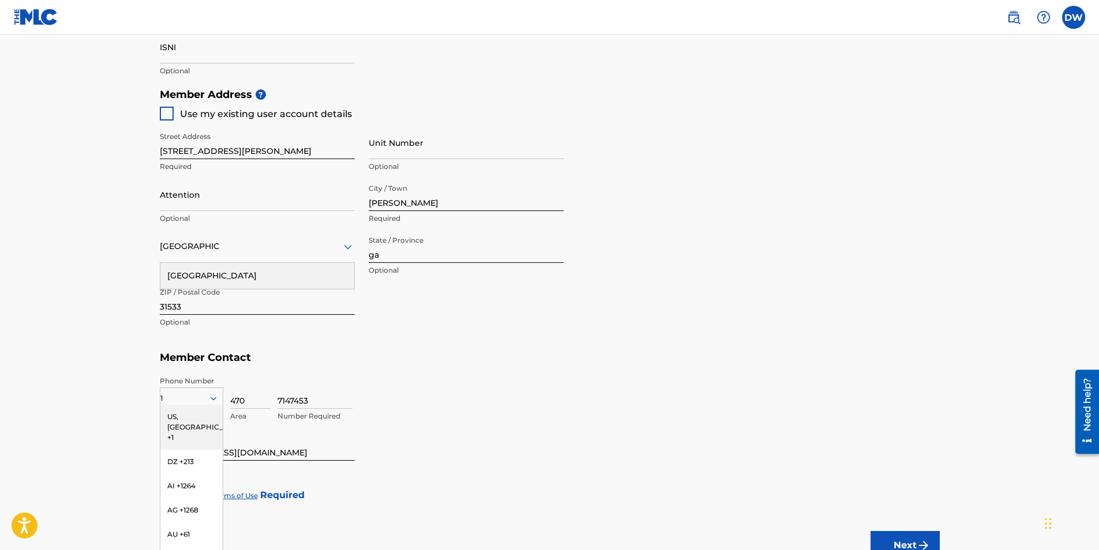
scroll to position [576, 0]
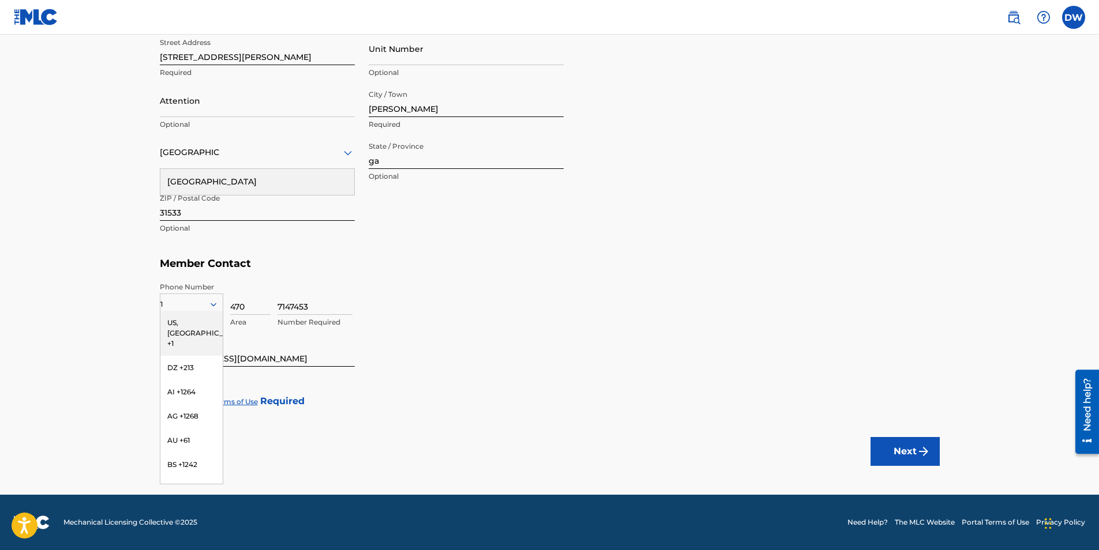
click at [189, 318] on div "US, [GEOGRAPHIC_DATA] +1" at bounding box center [191, 333] width 62 height 45
click at [162, 403] on div at bounding box center [167, 402] width 14 height 14
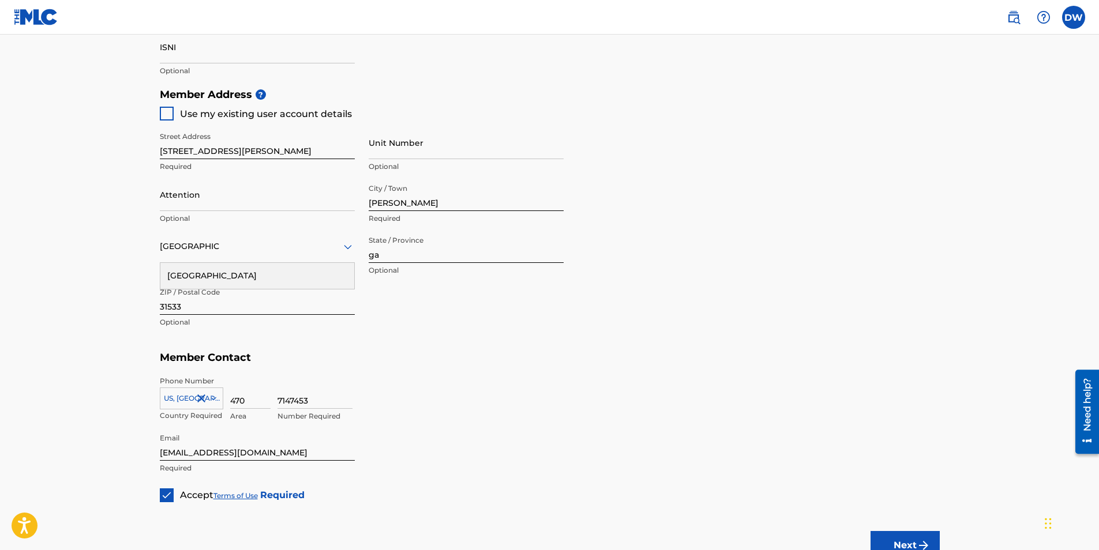
scroll to position [0, 0]
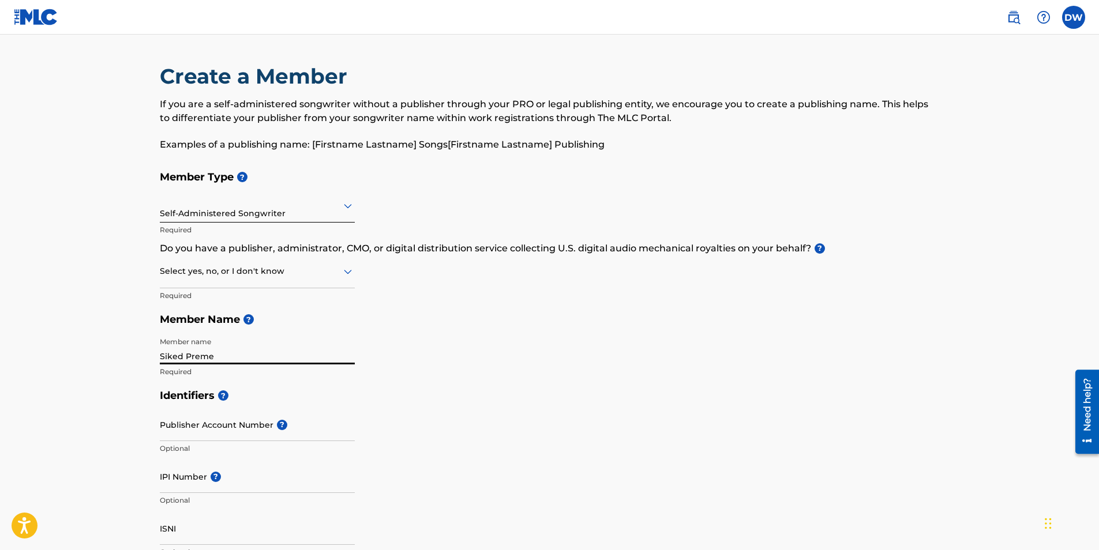
drag, startPoint x: 219, startPoint y: 355, endPoint x: 102, endPoint y: 371, distance: 117.7
click at [102, 371] on main "Create a Member If you are a self-administered songwriter without a publisher t…" at bounding box center [549, 553] width 1099 height 1036
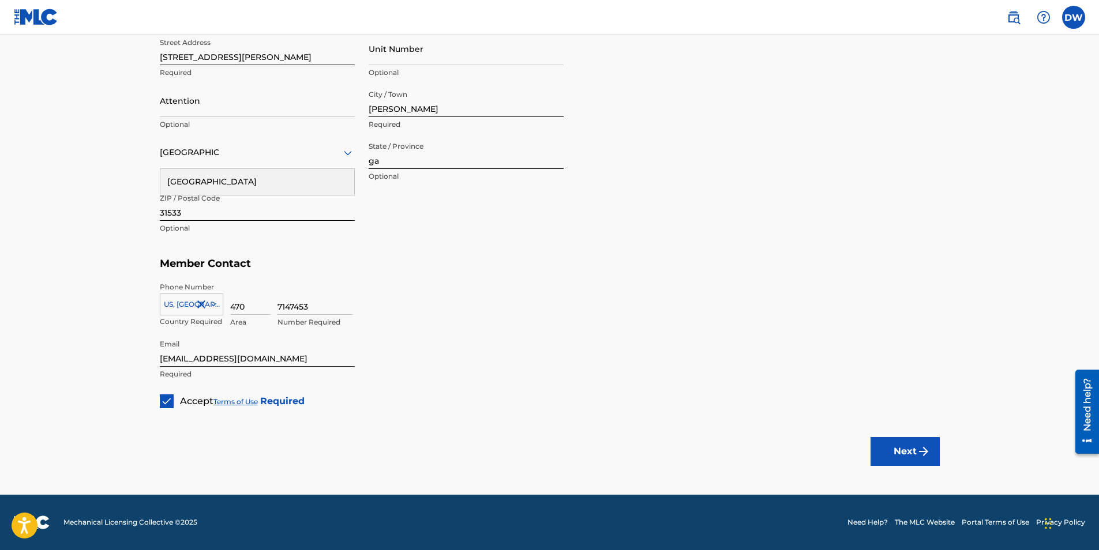
scroll to position [94, 0]
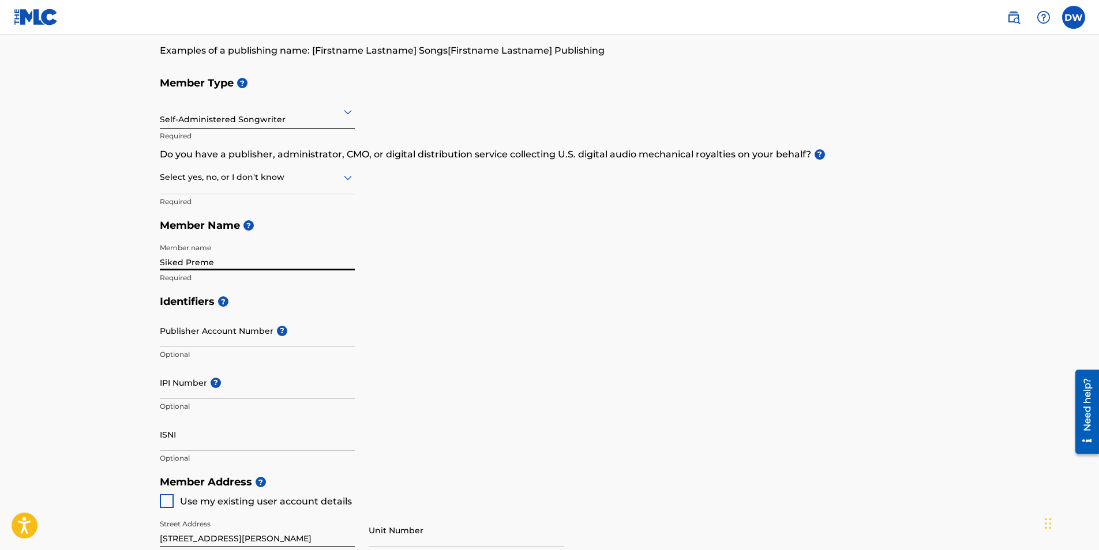
click at [261, 391] on input "IPI Number ?" at bounding box center [257, 382] width 195 height 33
click at [202, 430] on input "ISNI" at bounding box center [257, 434] width 195 height 33
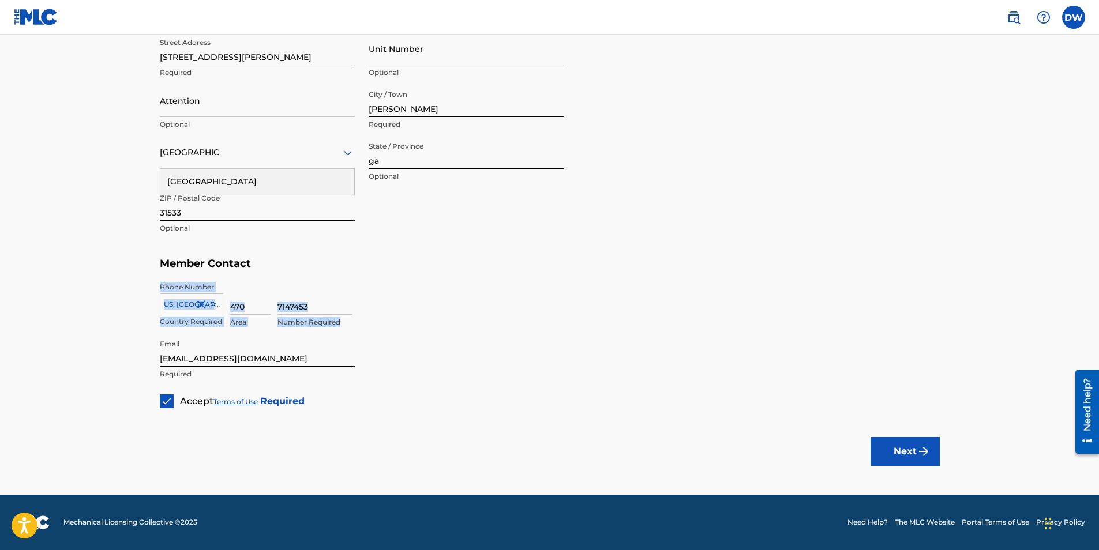
drag, startPoint x: 1098, startPoint y: 323, endPoint x: 1098, endPoint y: 275, distance: 48.5
click at [784, 250] on div "Member Address ? Use my existing user account details Street Address [STREET_AD…" at bounding box center [550, 120] width 780 height 264
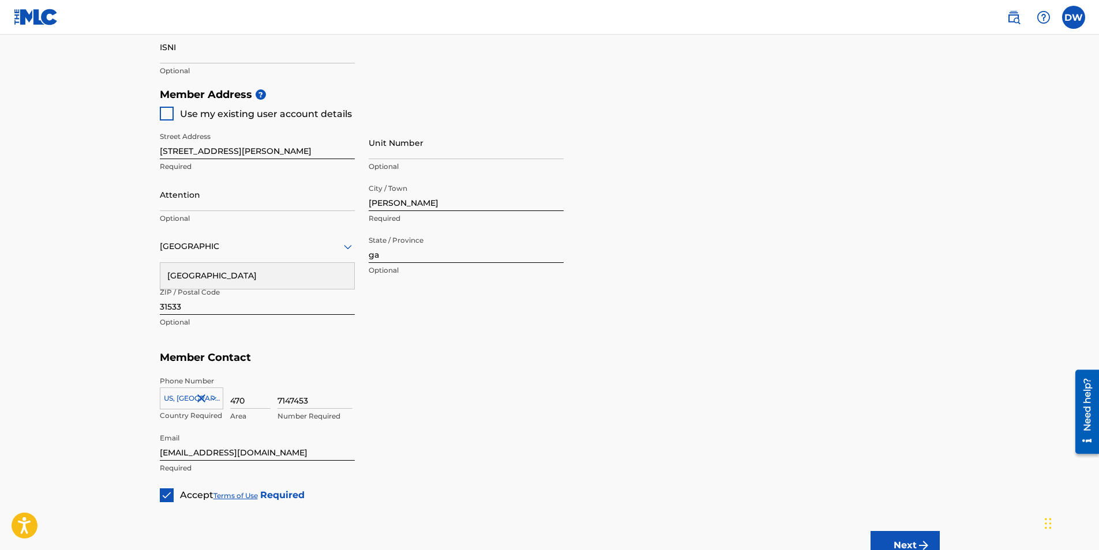
scroll to position [0, 0]
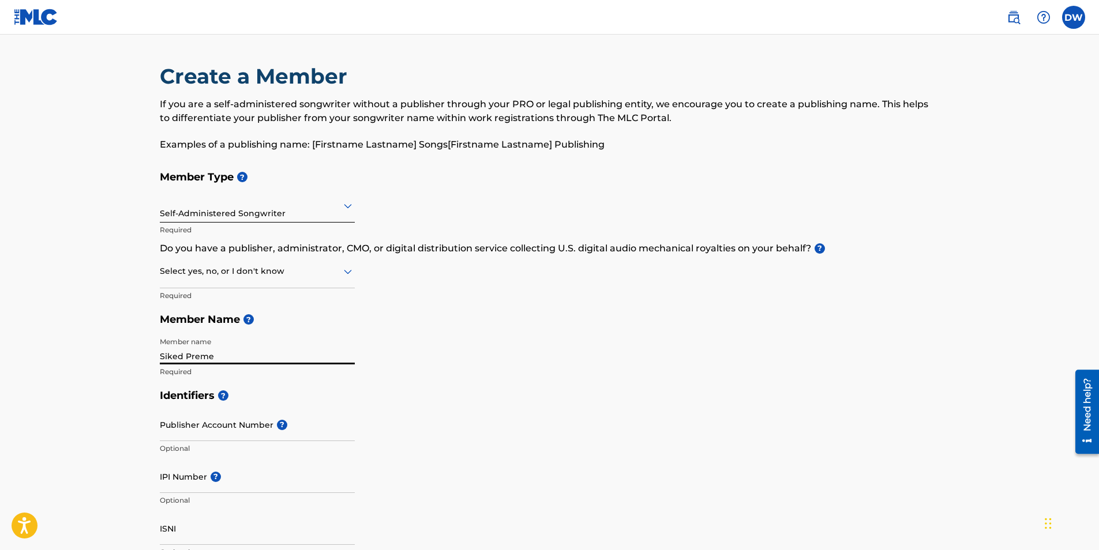
drag, startPoint x: 224, startPoint y: 355, endPoint x: 185, endPoint y: 361, distance: 40.1
click at [185, 361] on input "Siked Preme" at bounding box center [257, 348] width 195 height 33
type input "S"
click at [215, 363] on input "SOHS" at bounding box center [257, 348] width 195 height 33
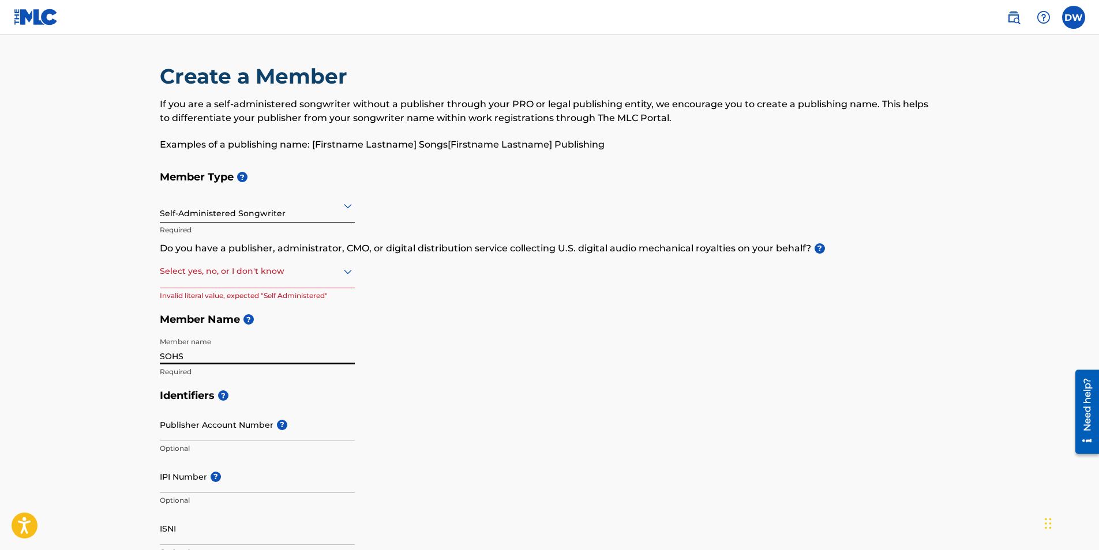
type input "SOHS SIKED"
click at [344, 270] on icon at bounding box center [348, 272] width 8 height 5
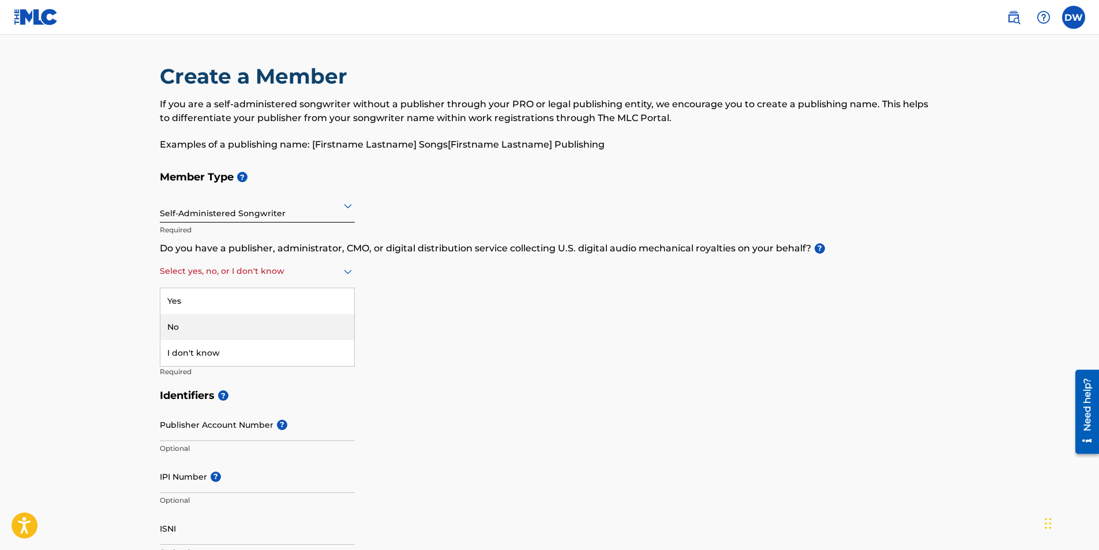
click at [193, 329] on div "No" at bounding box center [257, 327] width 194 height 26
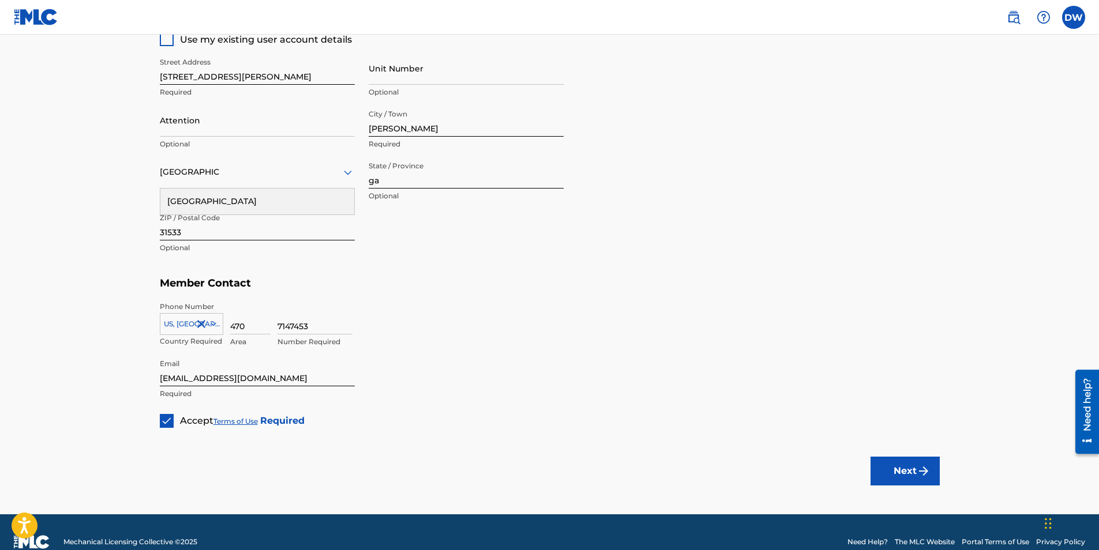
scroll to position [557, 0]
click at [913, 474] on button "Next" at bounding box center [904, 470] width 69 height 29
click at [892, 477] on button "Next" at bounding box center [904, 470] width 69 height 29
click at [343, 178] on icon at bounding box center [348, 172] width 14 height 14
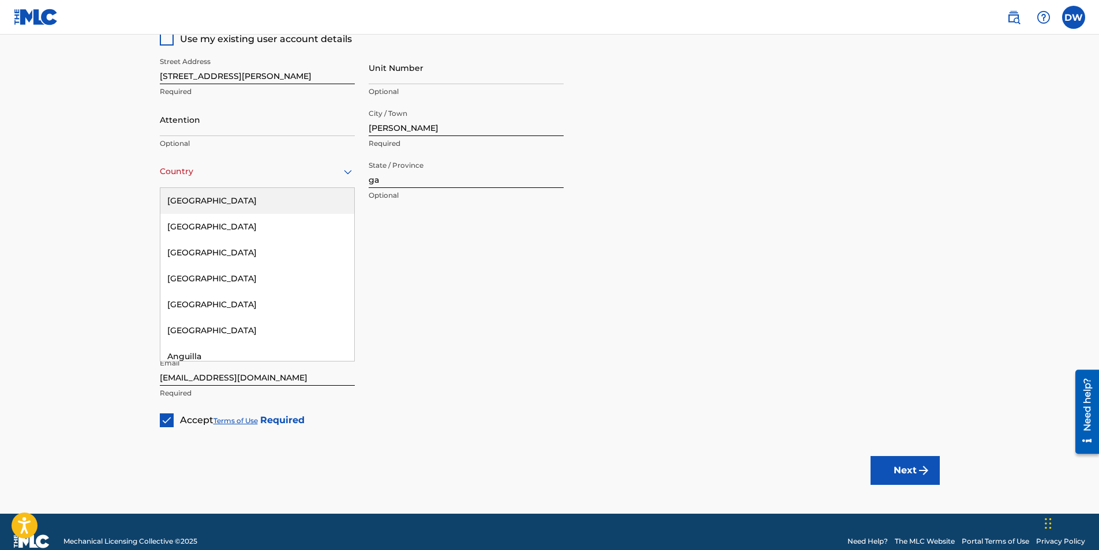
click at [220, 201] on div "[GEOGRAPHIC_DATA]" at bounding box center [257, 201] width 194 height 26
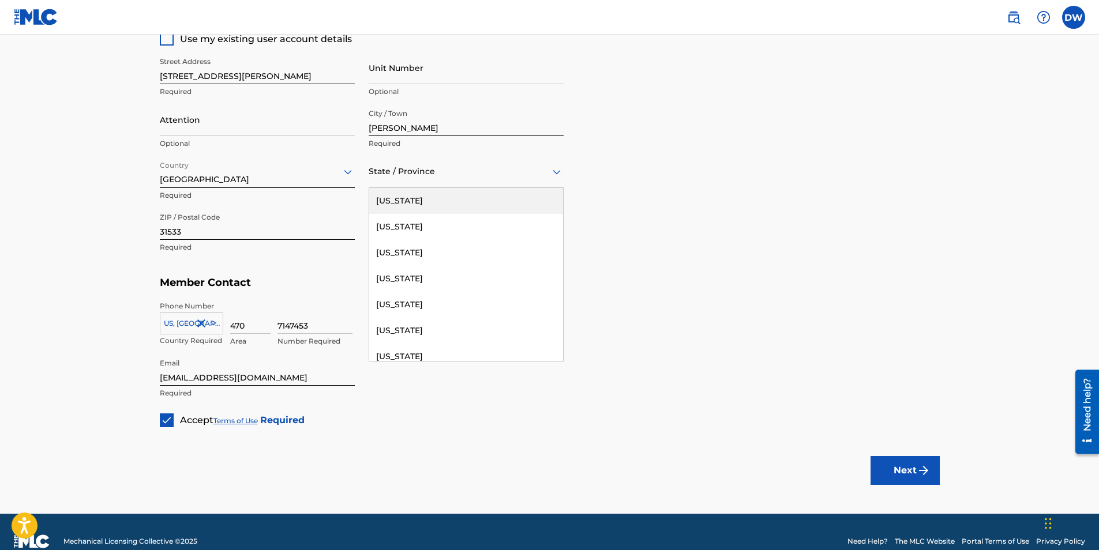
click at [546, 171] on div at bounding box center [466, 171] width 195 height 14
click at [413, 335] on div "[US_STATE]" at bounding box center [466, 335] width 194 height 26
click at [898, 466] on button "Next" at bounding box center [904, 470] width 69 height 29
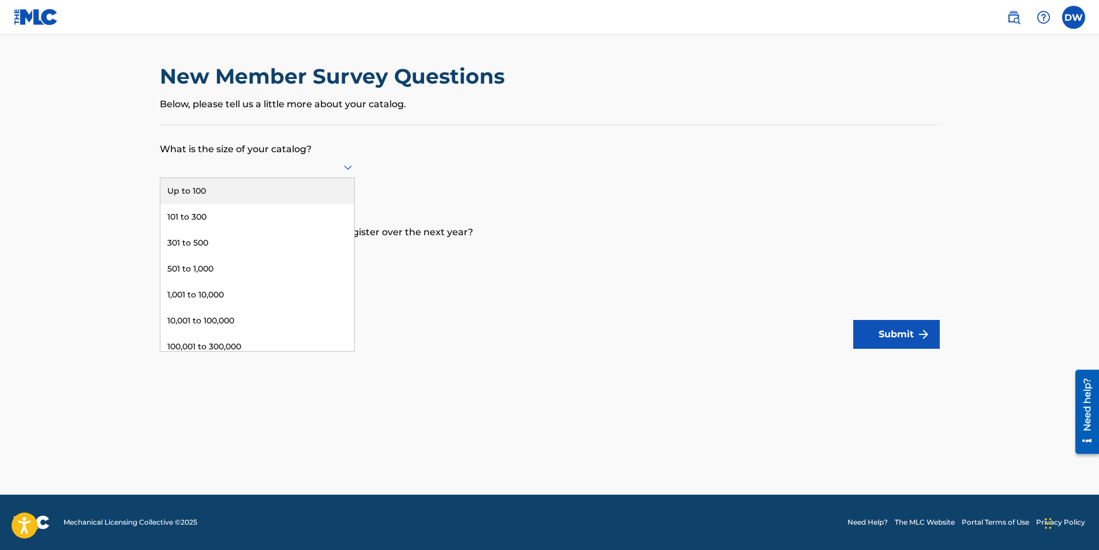
click at [344, 172] on icon at bounding box center [348, 167] width 14 height 14
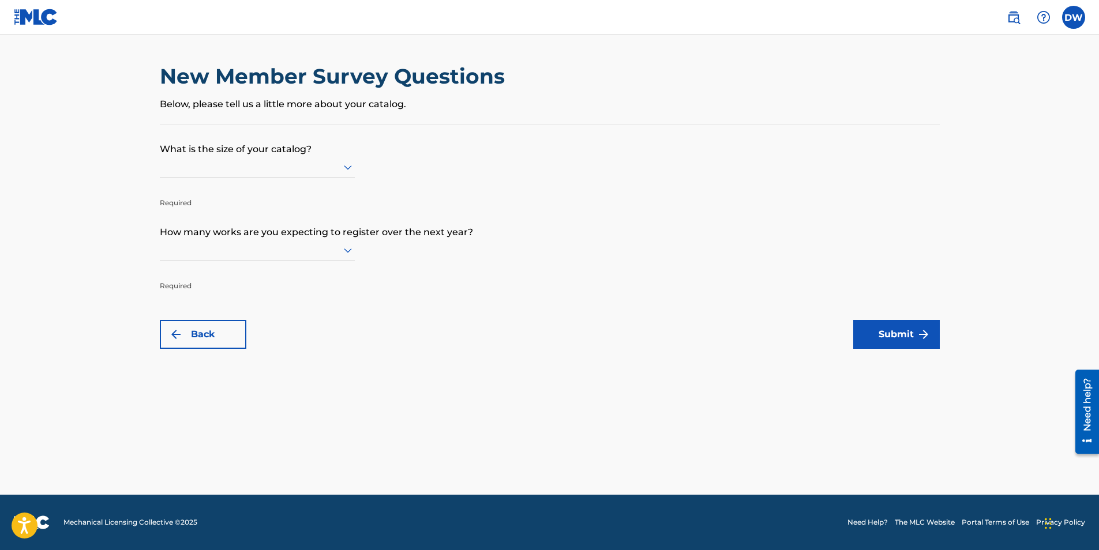
click at [344, 172] on icon at bounding box center [348, 167] width 14 height 14
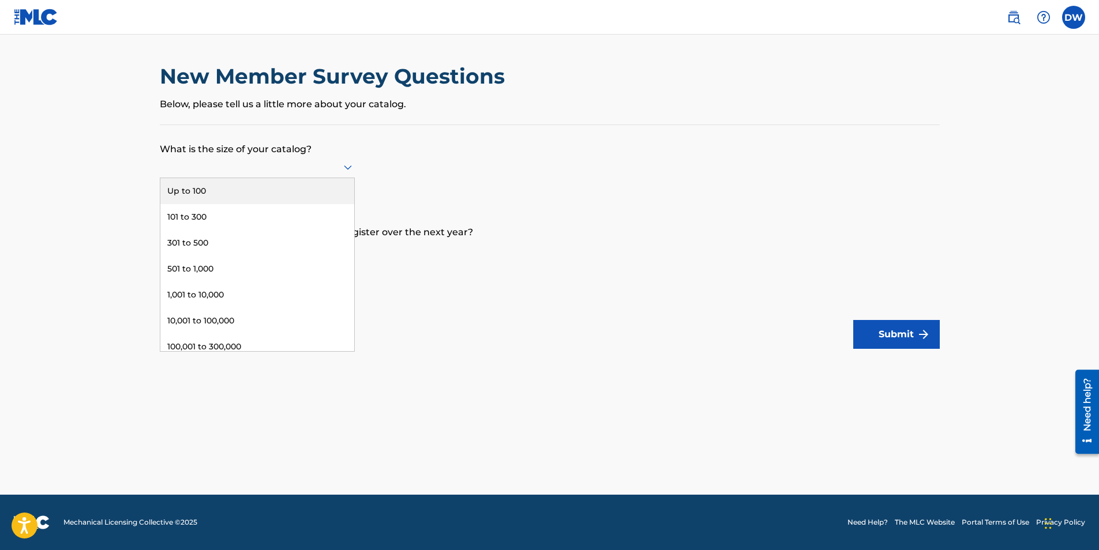
click at [351, 165] on icon at bounding box center [348, 167] width 14 height 14
click at [256, 189] on div "Up to 100" at bounding box center [257, 191] width 194 height 26
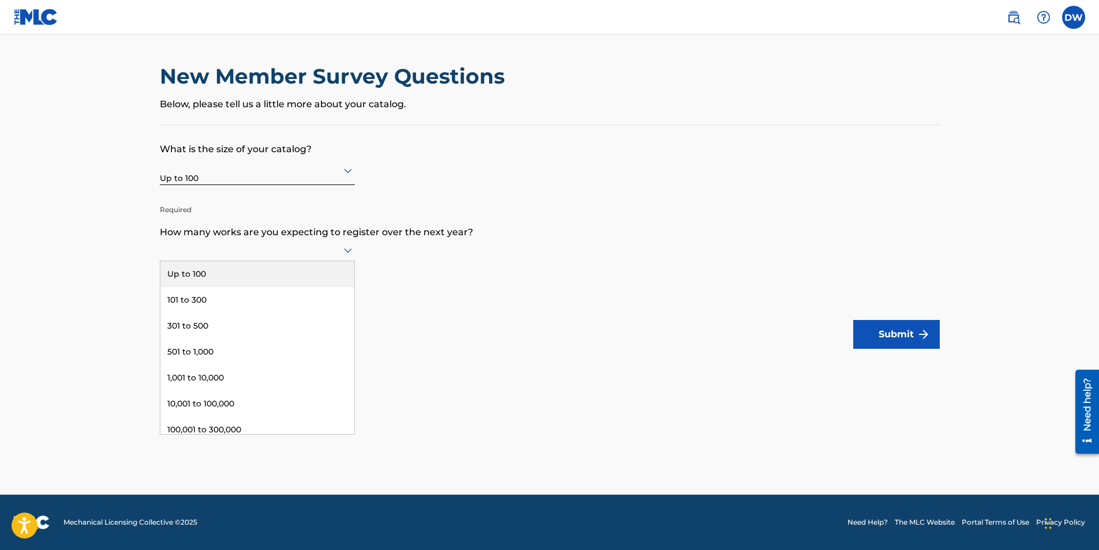
click at [354, 250] on icon at bounding box center [348, 250] width 14 height 14
click at [344, 250] on icon at bounding box center [348, 250] width 14 height 14
click at [272, 281] on div "Up to 100" at bounding box center [257, 274] width 194 height 26
click at [922, 340] on img "submit" at bounding box center [924, 335] width 14 height 14
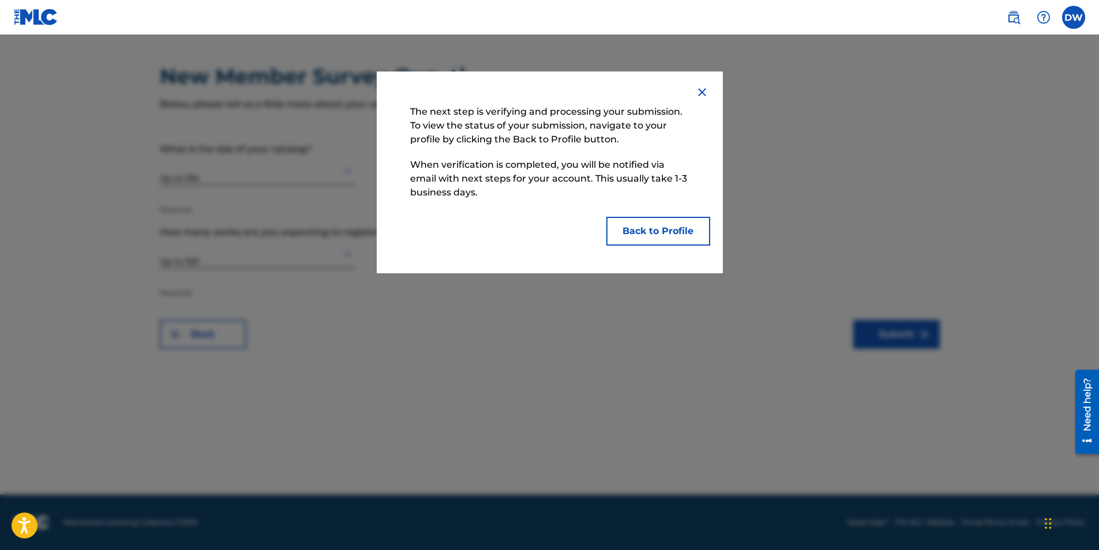
click at [644, 228] on button "Back to Profile" at bounding box center [658, 231] width 104 height 29
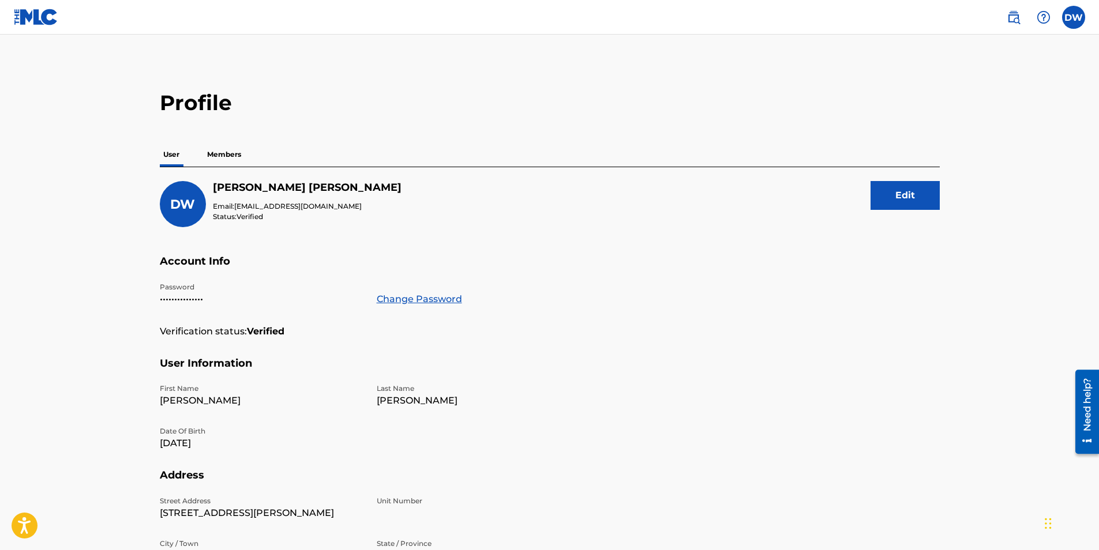
click at [909, 189] on button "Edit" at bounding box center [904, 195] width 69 height 29
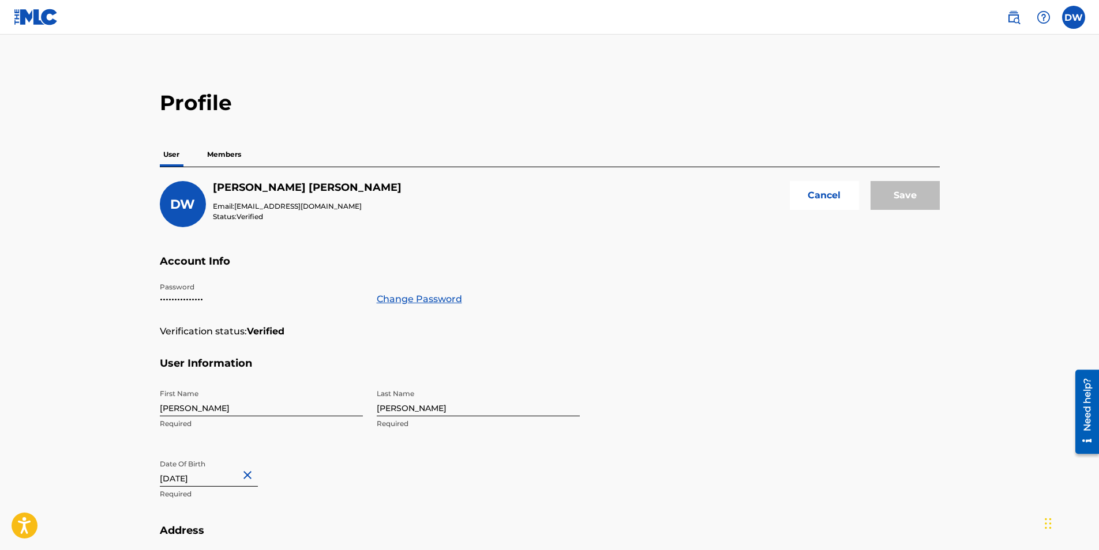
scroll to position [374, 0]
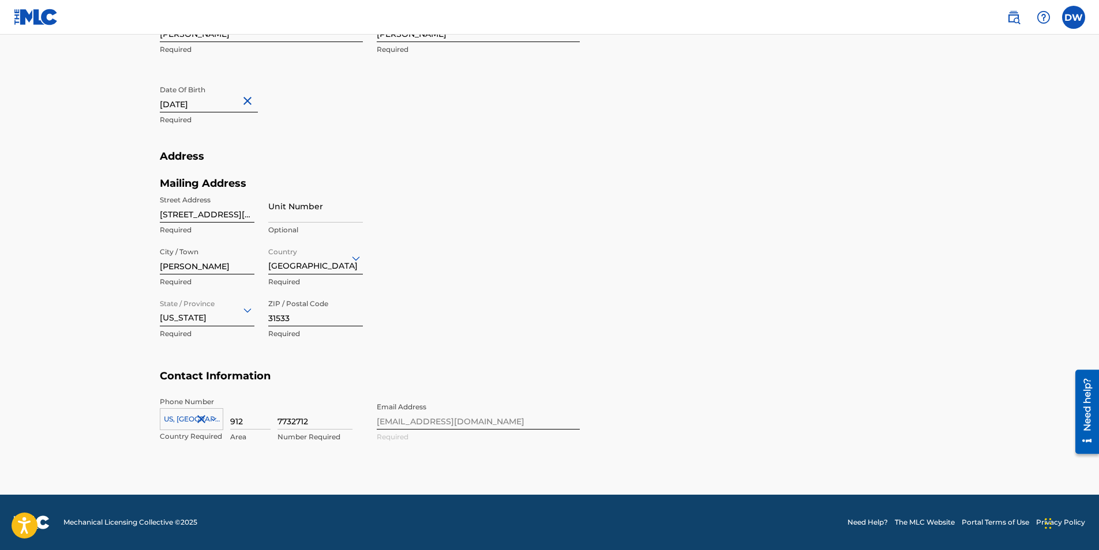
drag, startPoint x: 324, startPoint y: 427, endPoint x: 221, endPoint y: 424, distance: 102.7
click at [221, 424] on div "[GEOGRAPHIC_DATA], [GEOGRAPHIC_DATA] +1 Country Required 912 Area 7732712 Numbe…" at bounding box center [261, 423] width 203 height 52
drag, startPoint x: 267, startPoint y: 421, endPoint x: 89, endPoint y: 422, distance: 178.2
click at [89, 422] on main "Profile User Members DW [PERSON_NAME] Email: [EMAIL_ADDRESS][DOMAIN_NAME] Statu…" at bounding box center [549, 77] width 1099 height 835
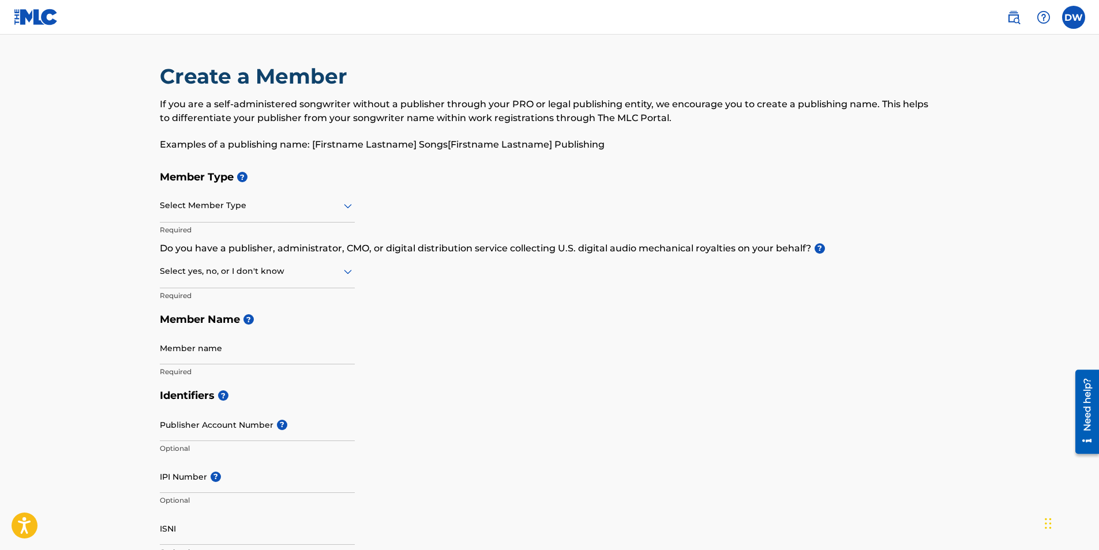
click at [1084, 17] on label at bounding box center [1073, 17] width 23 height 23
click at [1073, 17] on input "DW [PERSON_NAME] [EMAIL_ADDRESS][DOMAIN_NAME] Notification Preferences Profile …" at bounding box center [1073, 17] width 0 height 0
click at [960, 83] on h3 "DW" at bounding box center [966, 73] width 32 height 20
click at [1073, 17] on input "DW [PERSON_NAME] [EMAIL_ADDRESS][DOMAIN_NAME] Notification Preferences Profile …" at bounding box center [1073, 17] width 0 height 0
click at [962, 146] on link "Profile" at bounding box center [959, 143] width 23 height 10
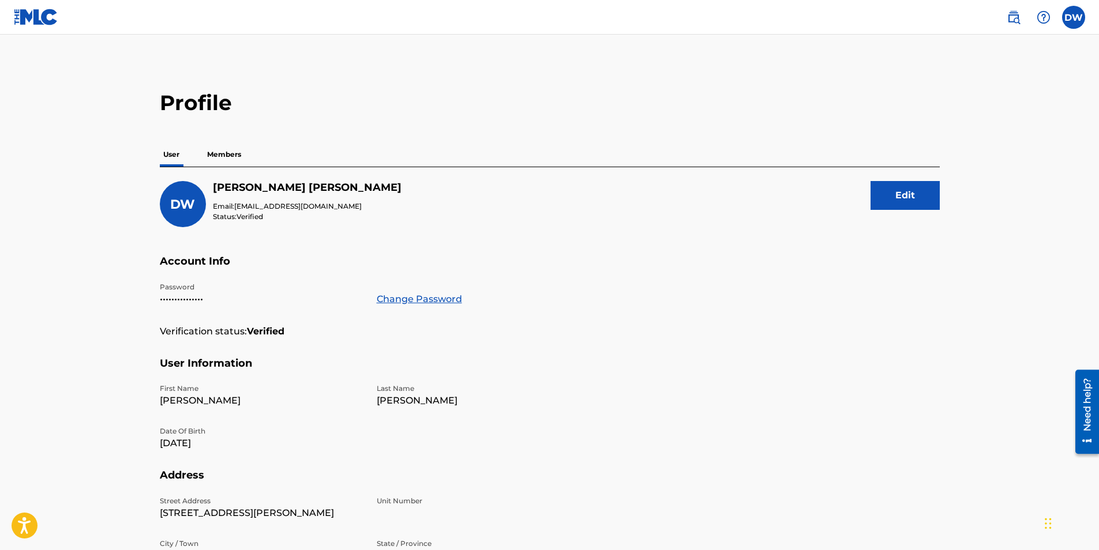
click at [890, 186] on button "Edit" at bounding box center [904, 195] width 69 height 29
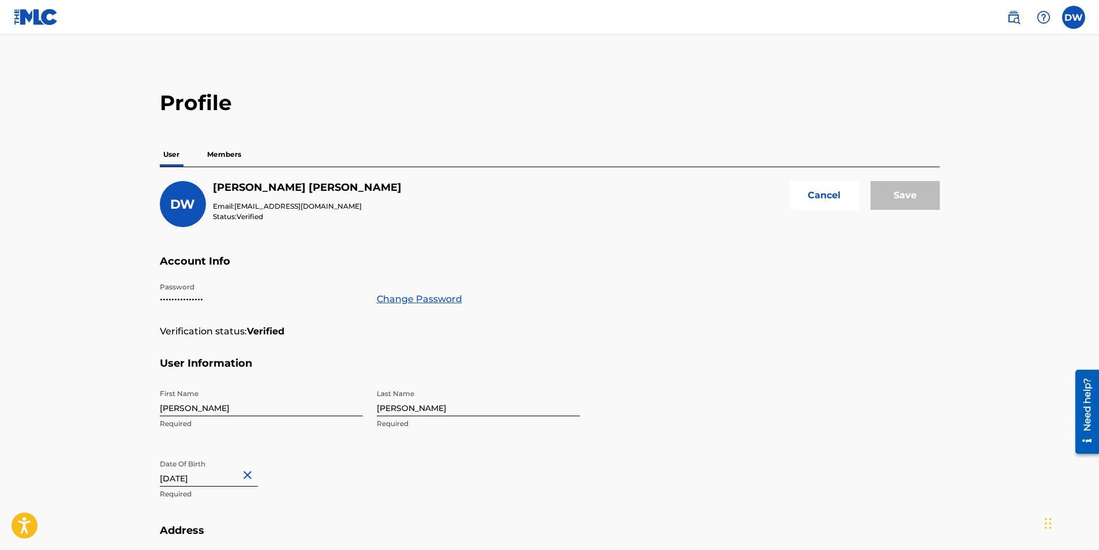
scroll to position [374, 0]
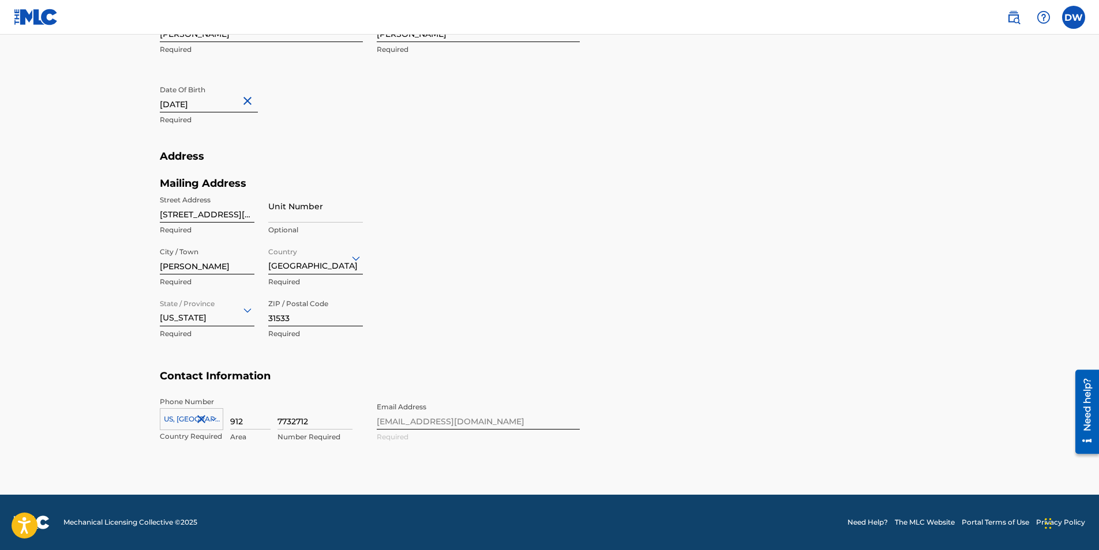
drag, startPoint x: 242, startPoint y: 420, endPoint x: 214, endPoint y: 427, distance: 29.2
click at [214, 427] on div "[GEOGRAPHIC_DATA], [GEOGRAPHIC_DATA] +1 Country Required 912 Area 7732712 Numbe…" at bounding box center [261, 423] width 203 height 52
type input "470"
type input "[GEOGRAPHIC_DATA]"
type input "ga"
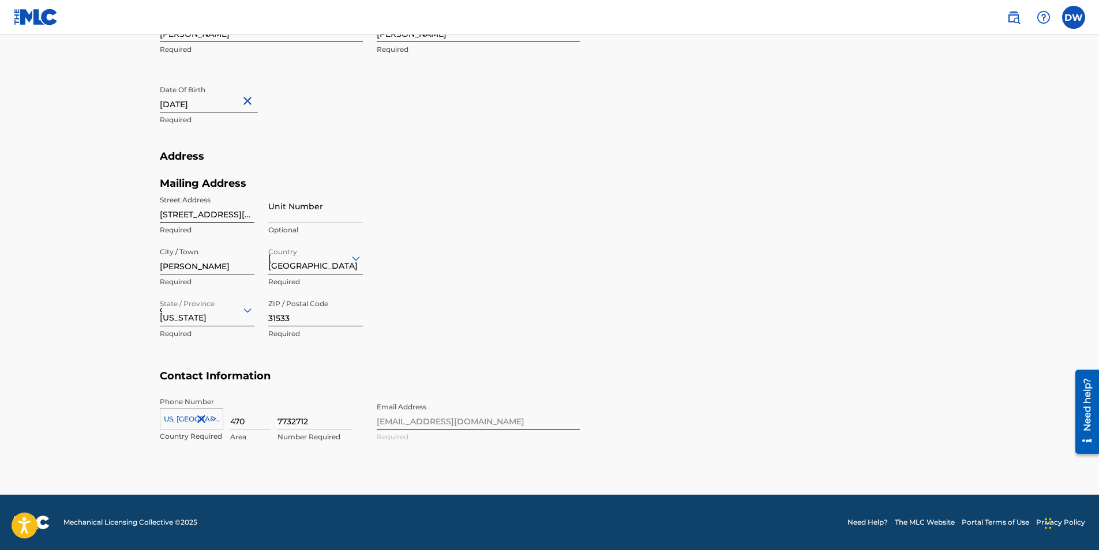
type input "1"
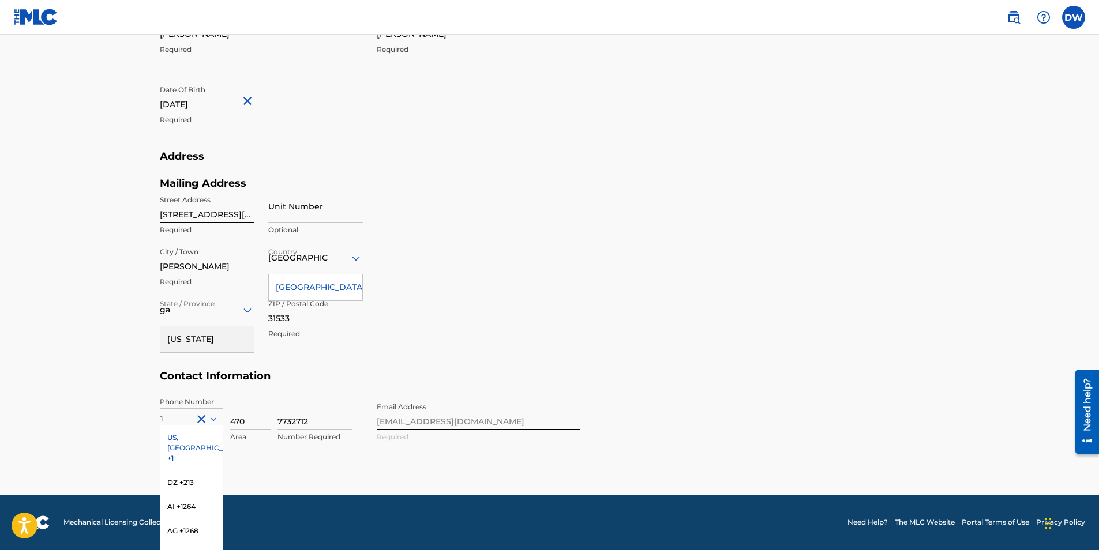
scroll to position [423, 0]
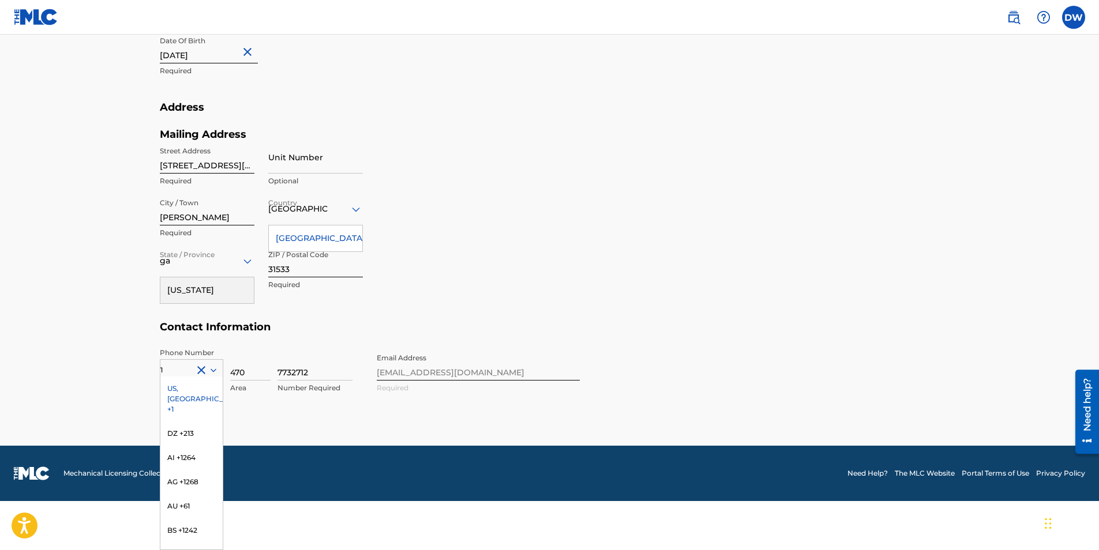
drag, startPoint x: 269, startPoint y: 373, endPoint x: 342, endPoint y: 366, distance: 73.5
click at [342, 366] on div "1 [GEOGRAPHIC_DATA], [GEOGRAPHIC_DATA] +1 DZ +213 AI +1264 AG +1268 AU +61 BS +…" at bounding box center [261, 374] width 203 height 52
type input "470"
click at [326, 370] on input "7732712" at bounding box center [314, 364] width 75 height 33
drag, startPoint x: 326, startPoint y: 370, endPoint x: 263, endPoint y: 359, distance: 64.3
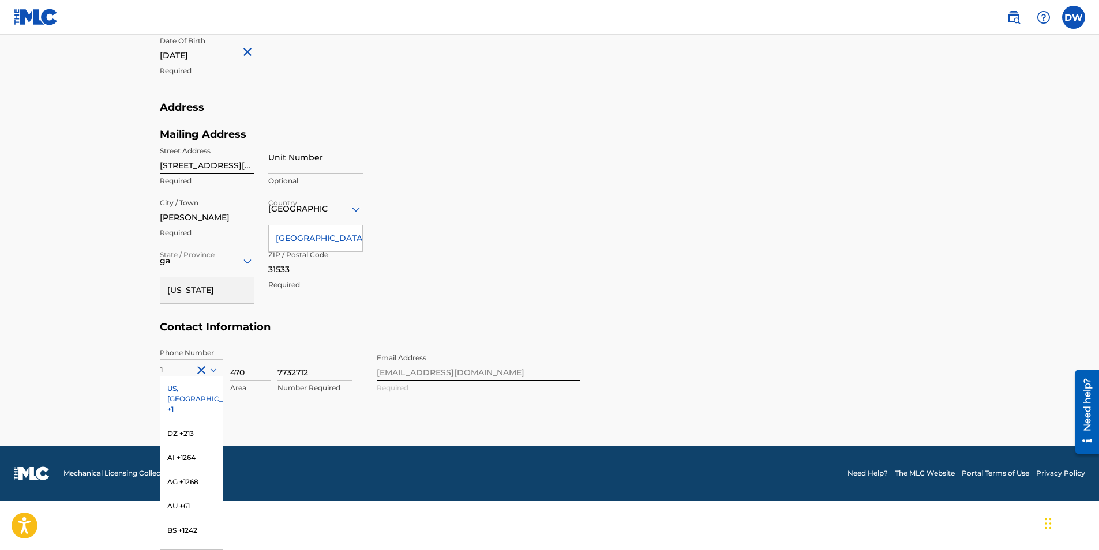
click at [263, 359] on div "1 [GEOGRAPHIC_DATA], [GEOGRAPHIC_DATA] +1 DZ +213 AI +1264 AG +1268 AU +61 BS +…" at bounding box center [261, 374] width 203 height 52
type input "714"
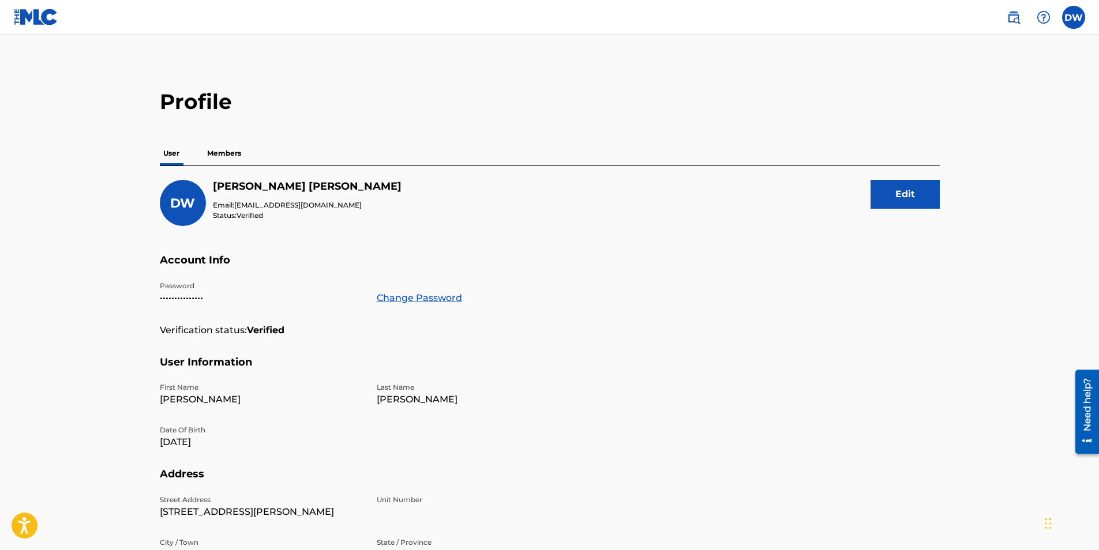
scroll to position [0, 0]
click at [907, 208] on button "Edit" at bounding box center [904, 195] width 69 height 29
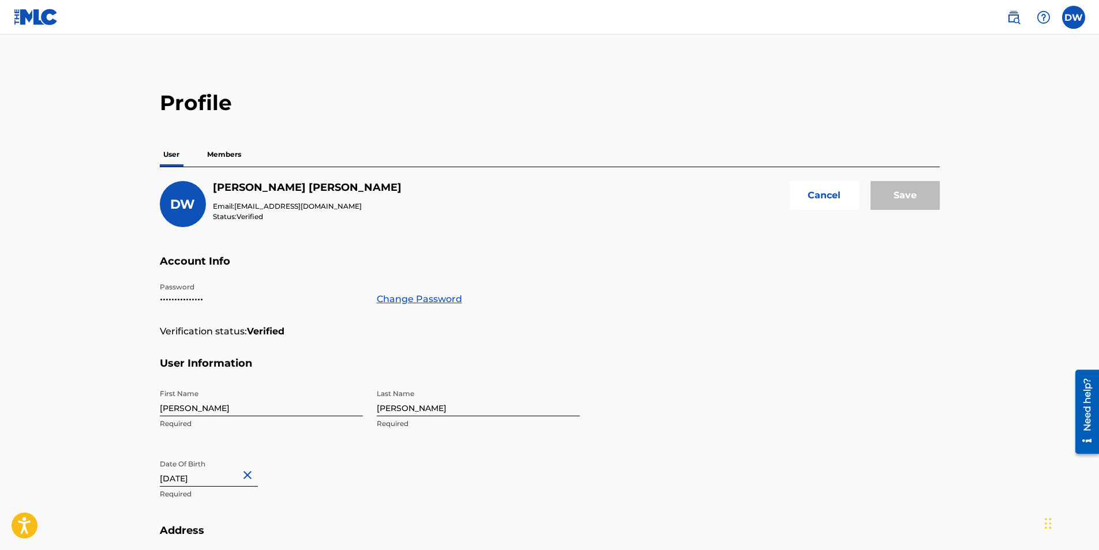
scroll to position [374, 0]
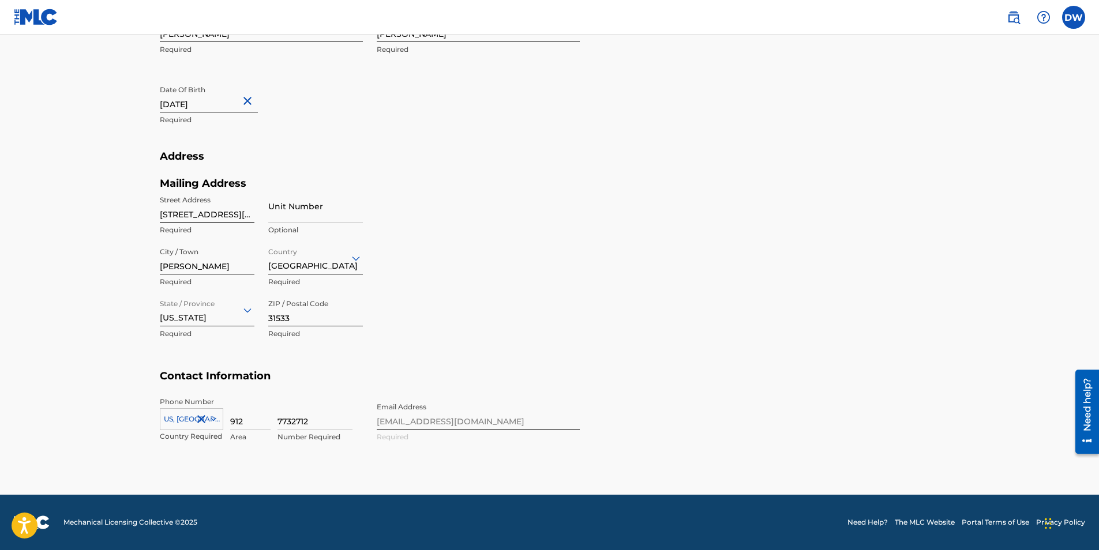
click at [246, 430] on div "[GEOGRAPHIC_DATA], [GEOGRAPHIC_DATA] +1 Country Required 912 Area 7732712 Numbe…" at bounding box center [261, 423] width 203 height 52
type input "7147453"
type input "[GEOGRAPHIC_DATA]"
type input "ga"
type input "1"
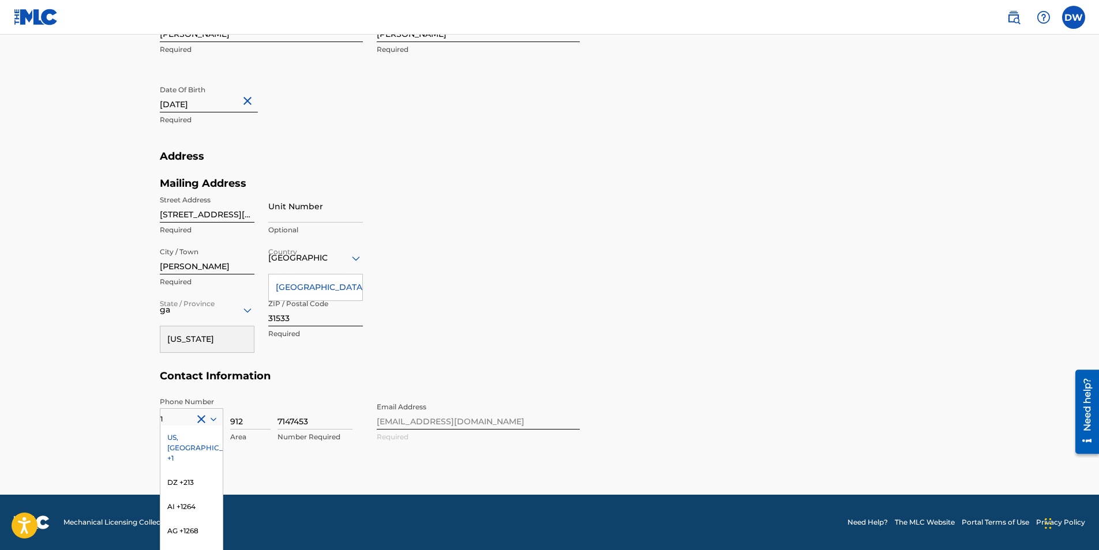
scroll to position [423, 0]
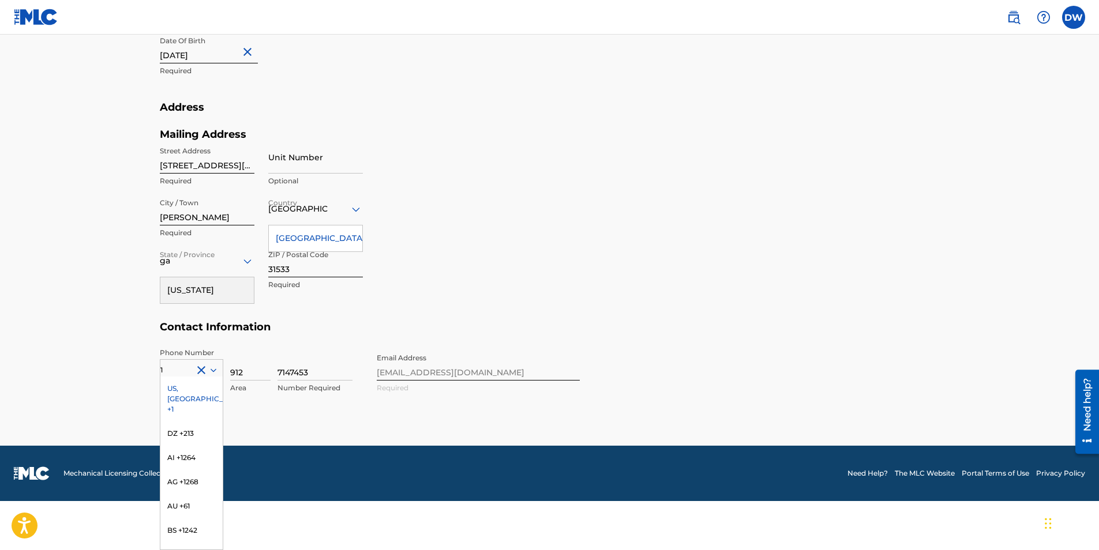
type input "1470714"
click at [182, 385] on div "US, [GEOGRAPHIC_DATA] +1" at bounding box center [191, 399] width 62 height 45
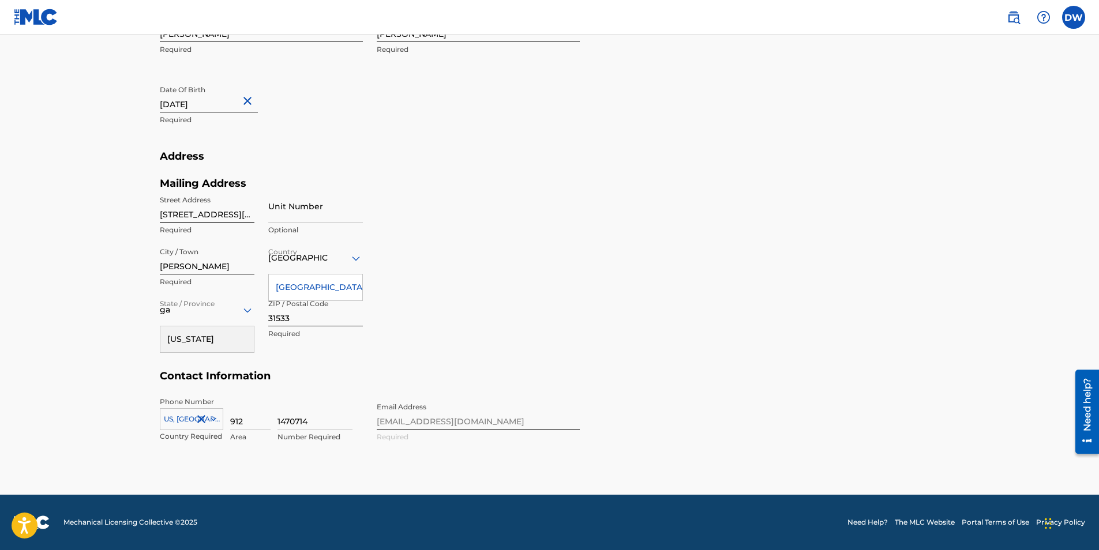
scroll to position [374, 0]
drag, startPoint x: 243, startPoint y: 424, endPoint x: 215, endPoint y: 425, distance: 28.8
click at [215, 425] on div "[GEOGRAPHIC_DATA], [GEOGRAPHIC_DATA] +1 Country Required 912 Area 1470714 Numbe…" at bounding box center [261, 423] width 203 height 52
type input "470"
drag, startPoint x: 294, startPoint y: 413, endPoint x: 299, endPoint y: 422, distance: 10.6
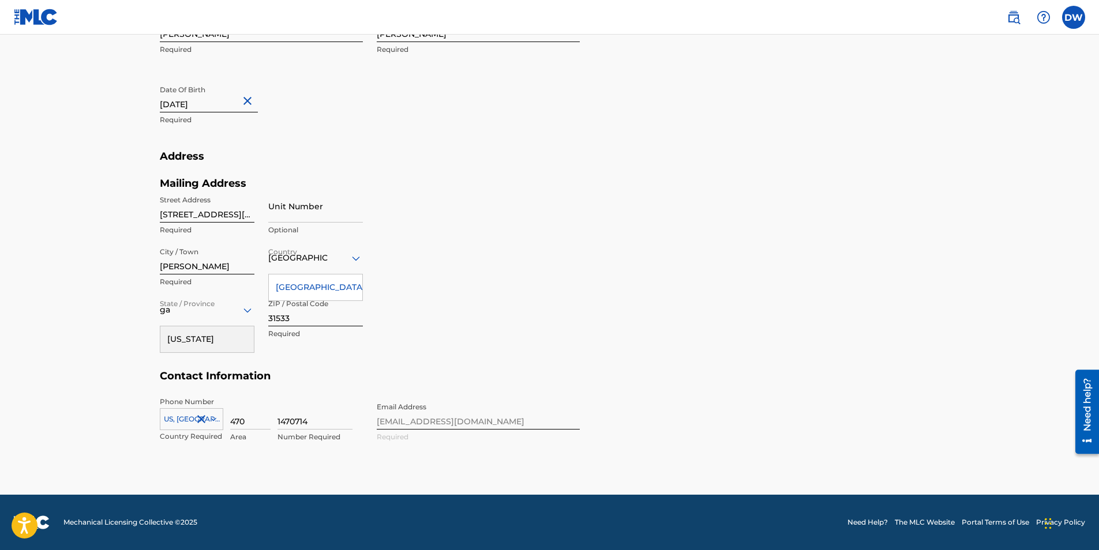
click at [299, 421] on input "1470714" at bounding box center [314, 413] width 75 height 33
click at [293, 422] on input "1470714" at bounding box center [314, 413] width 75 height 33
click at [288, 418] on input "1470714" at bounding box center [314, 413] width 75 height 33
drag, startPoint x: 294, startPoint y: 419, endPoint x: 217, endPoint y: 412, distance: 77.1
click at [232, 422] on div "[GEOGRAPHIC_DATA], [GEOGRAPHIC_DATA] +1 Country Required 470 Area 1470714 Numbe…" at bounding box center [261, 423] width 203 height 52
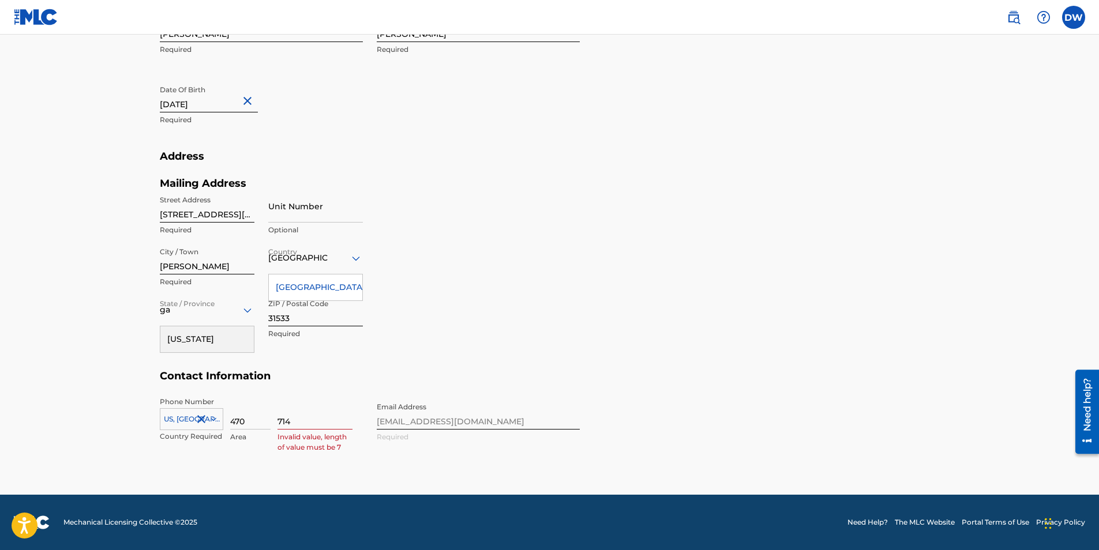
click at [307, 423] on input "714" at bounding box center [314, 413] width 75 height 33
type input "7147453"
click at [558, 400] on div "Phone Number [GEOGRAPHIC_DATA], [GEOGRAPHIC_DATA] +1 Country Required 470 Area …" at bounding box center [370, 432] width 420 height 70
click at [387, 272] on div "Mailing Address Street Address [STREET_ADDRESS][GEOGRAPHIC_DATA][PERSON_NAME] U…" at bounding box center [370, 273] width 420 height 193
click at [357, 258] on icon at bounding box center [356, 258] width 8 height 5
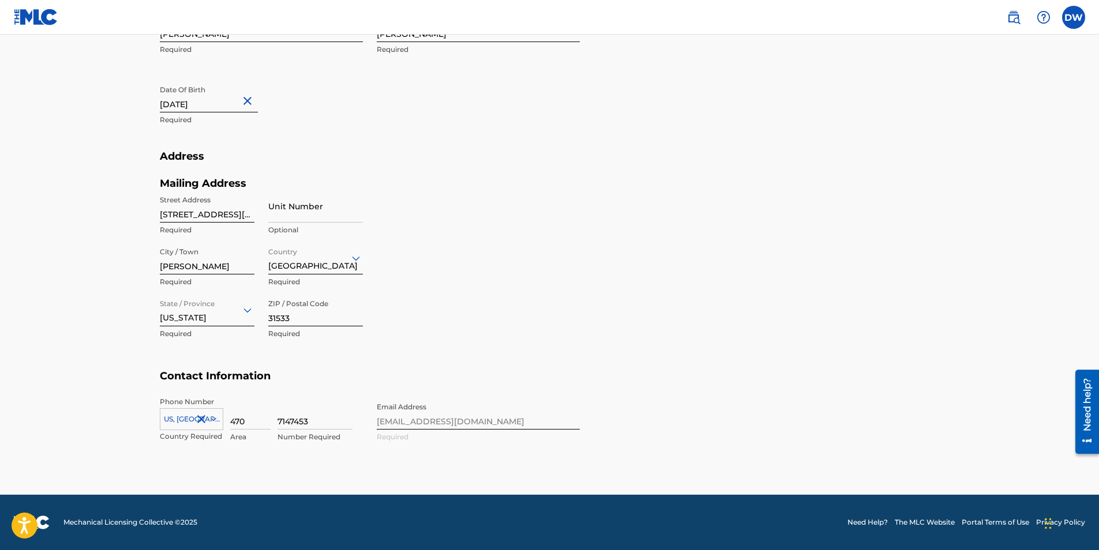
click at [248, 305] on icon at bounding box center [248, 310] width 14 height 14
click at [470, 405] on div "Phone Number [GEOGRAPHIC_DATA], [GEOGRAPHIC_DATA] +1 Country Required 470 Area …" at bounding box center [370, 432] width 420 height 70
drag, startPoint x: 474, startPoint y: 417, endPoint x: 448, endPoint y: 418, distance: 26.0
click at [472, 416] on div "Phone Number [GEOGRAPHIC_DATA], [GEOGRAPHIC_DATA] +1 Country Required 470 Area …" at bounding box center [370, 432] width 420 height 70
click at [448, 418] on div "Phone Number [GEOGRAPHIC_DATA], [GEOGRAPHIC_DATA] +1 Country Required 470 Area …" at bounding box center [370, 432] width 420 height 70
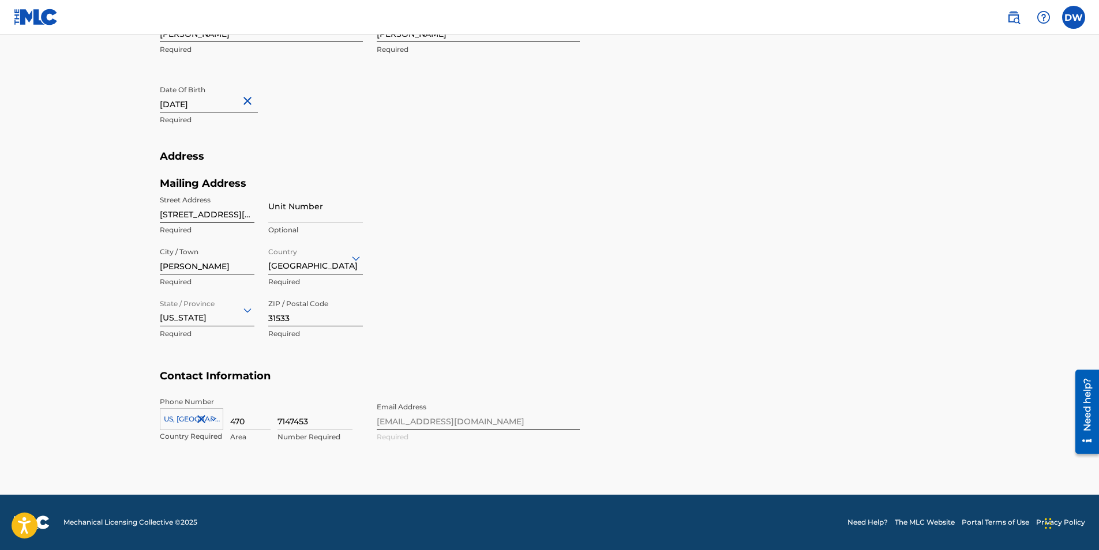
scroll to position [0, 0]
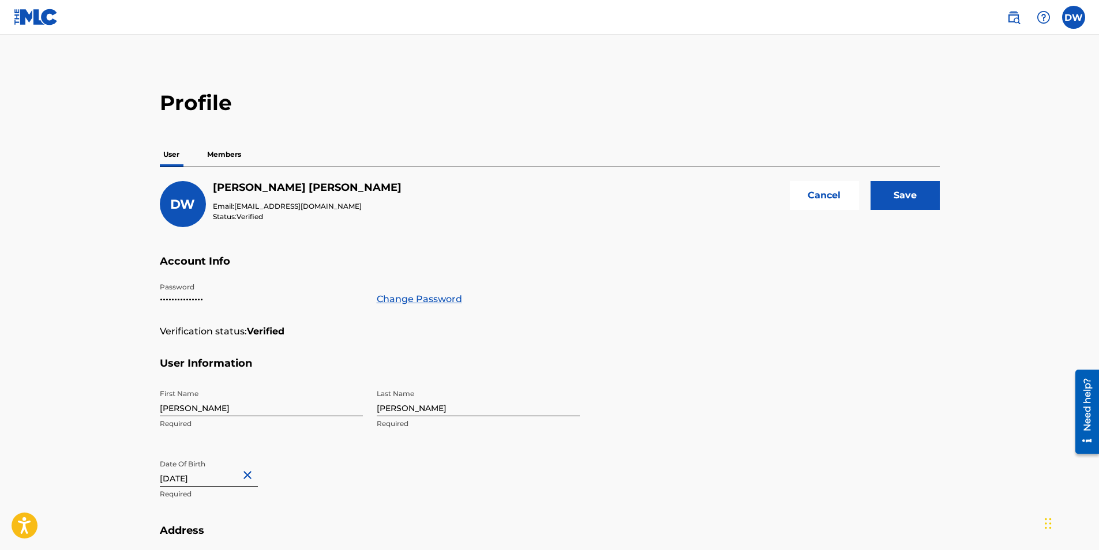
click at [914, 190] on input "Save" at bounding box center [904, 195] width 69 height 29
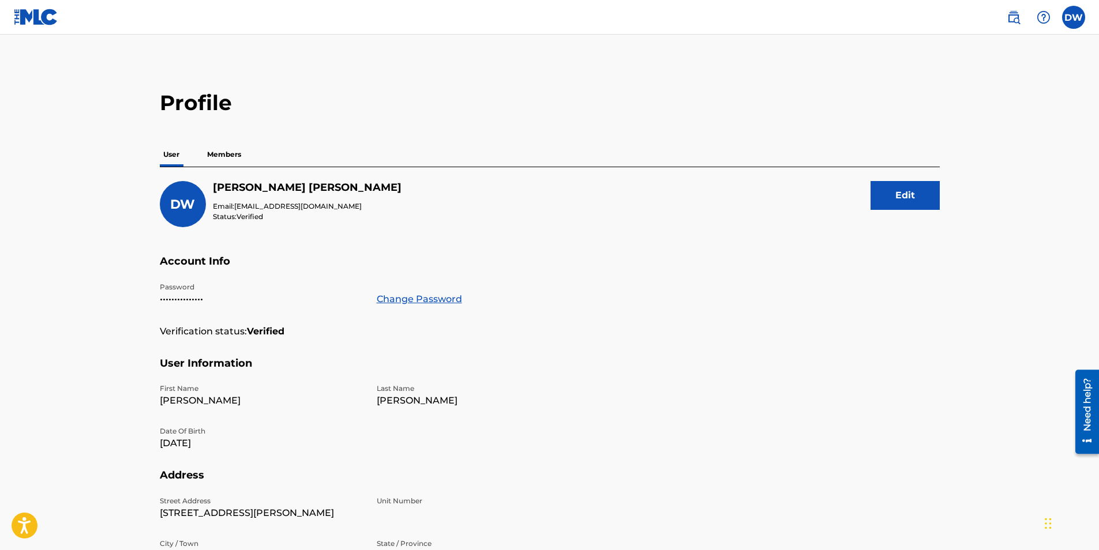
click at [1079, 21] on label at bounding box center [1073, 17] width 23 height 23
click at [1073, 17] on input "DW [PERSON_NAME] [EMAIL_ADDRESS][DOMAIN_NAME] Notification Preferences Profile …" at bounding box center [1073, 17] width 0 height 0
click at [959, 147] on link "Profile" at bounding box center [959, 143] width 23 height 10
click at [1069, 17] on label at bounding box center [1073, 17] width 23 height 23
click at [1073, 17] on input "DW [PERSON_NAME] [EMAIL_ADDRESS][DOMAIN_NAME] Notification Preferences Profile …" at bounding box center [1073, 17] width 0 height 0
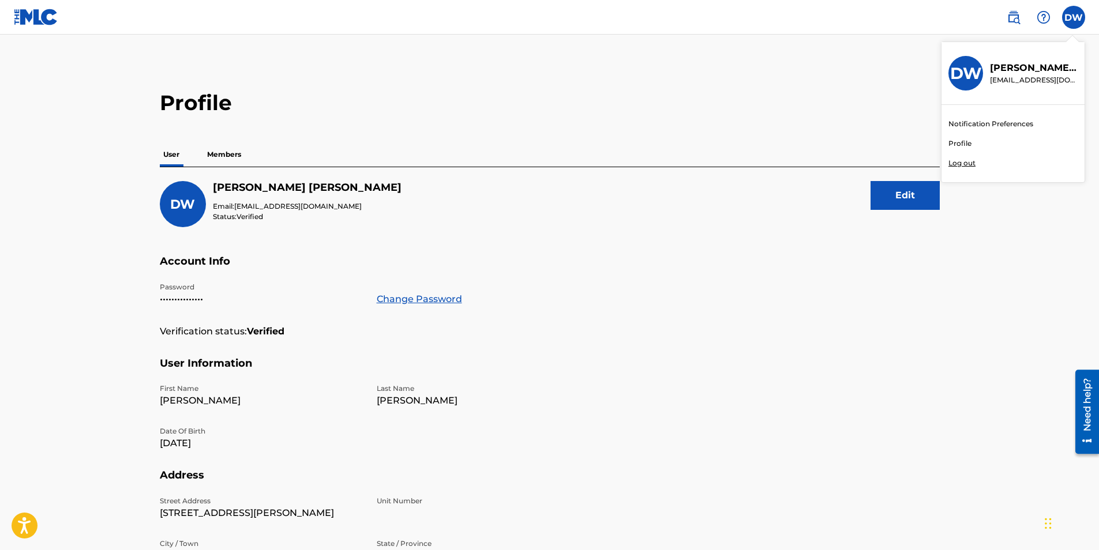
click at [988, 125] on link "Notification Preferences" at bounding box center [990, 124] width 85 height 10
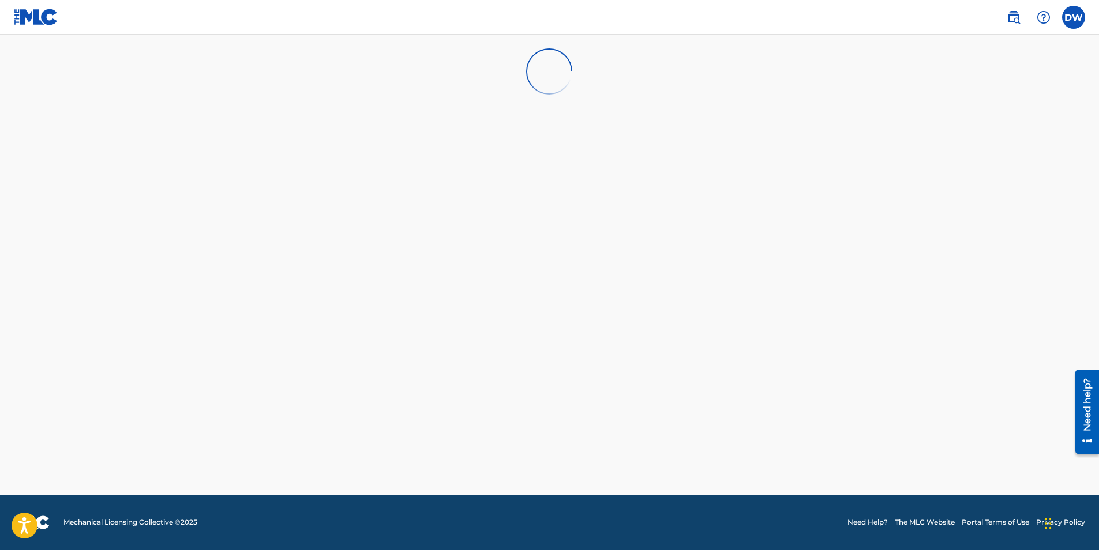
click at [1088, 20] on nav "DW DW [PERSON_NAME] [EMAIL_ADDRESS][DOMAIN_NAME] Notification Preferences Profi…" at bounding box center [549, 17] width 1099 height 35
click at [1082, 20] on label at bounding box center [1073, 17] width 23 height 23
click at [1073, 17] on input "DW [PERSON_NAME] [EMAIL_ADDRESS][DOMAIN_NAME] Notification Preferences Profile …" at bounding box center [1073, 17] width 0 height 0
click at [952, 166] on p "Log out" at bounding box center [961, 163] width 27 height 10
click at [1073, 17] on input "DW [PERSON_NAME] [EMAIL_ADDRESS][DOMAIN_NAME] Notification Preferences Profile …" at bounding box center [1073, 17] width 0 height 0
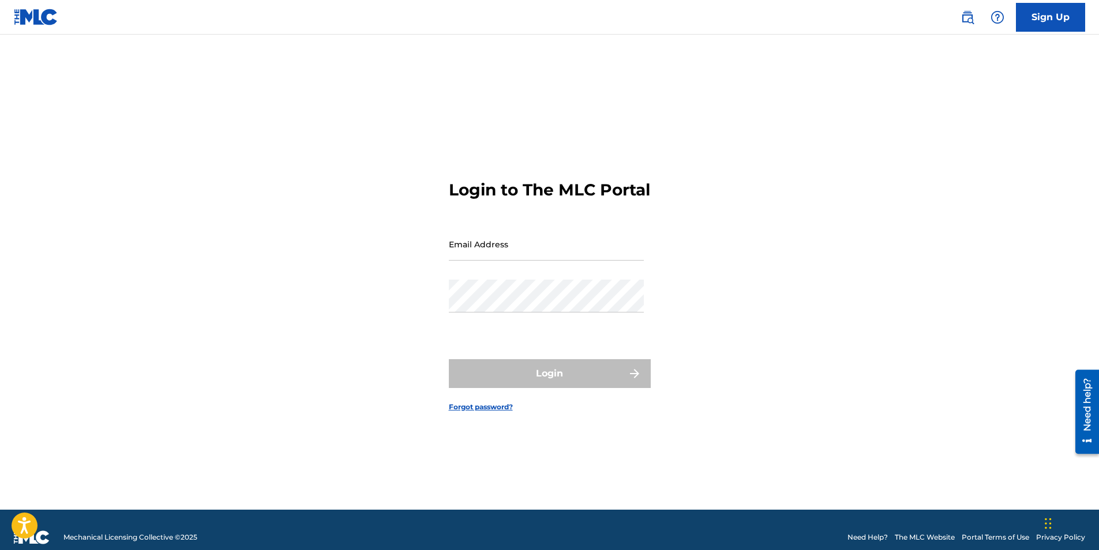
type input "[EMAIL_ADDRESS][DOMAIN_NAME]"
